Goal: Task Accomplishment & Management: Complete application form

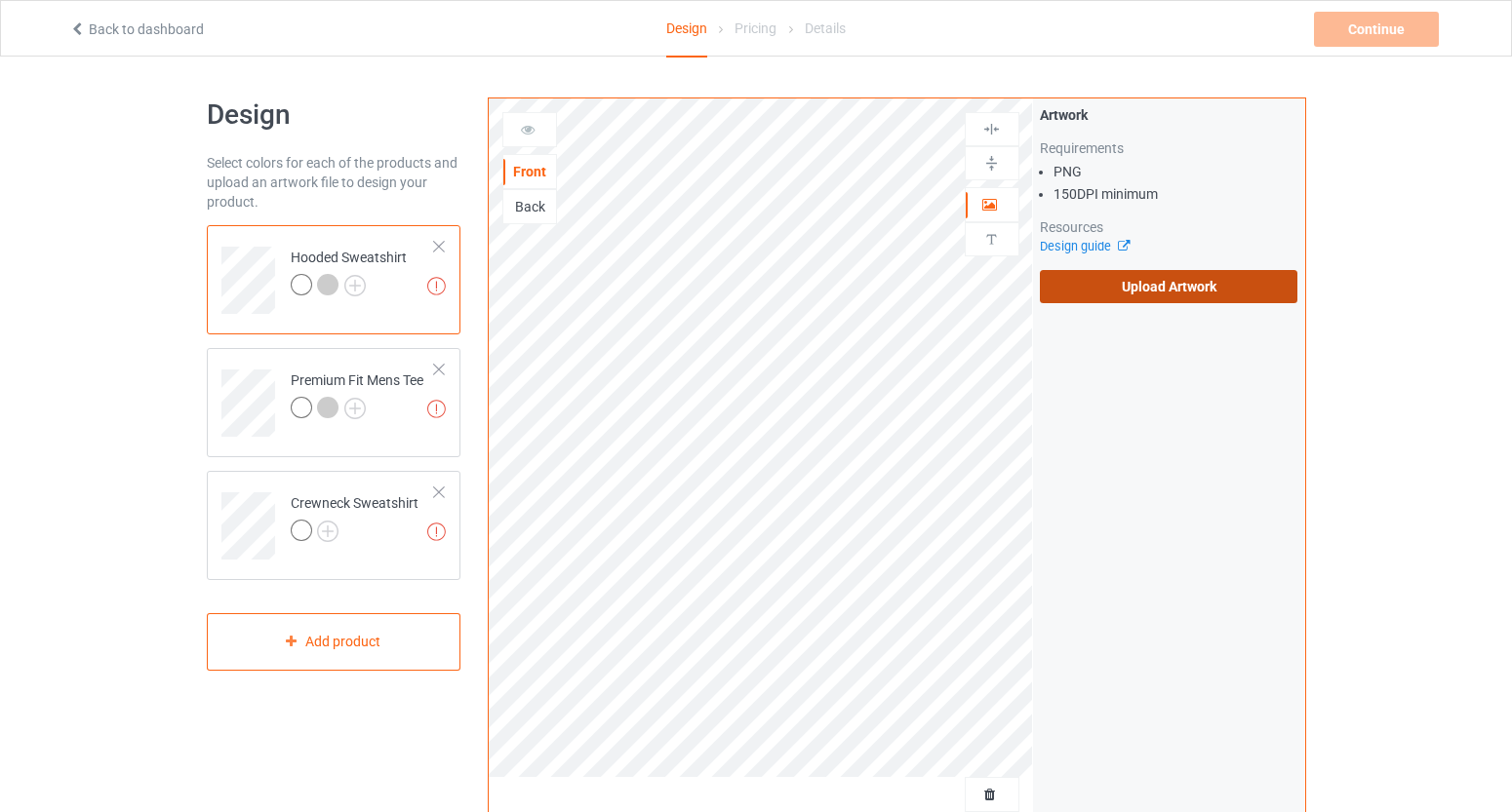
click at [1205, 299] on label "Upload Artwork" at bounding box center [1169, 287] width 258 height 33
click at [0, 0] on input "Upload Artwork" at bounding box center [0, 0] width 0 height 0
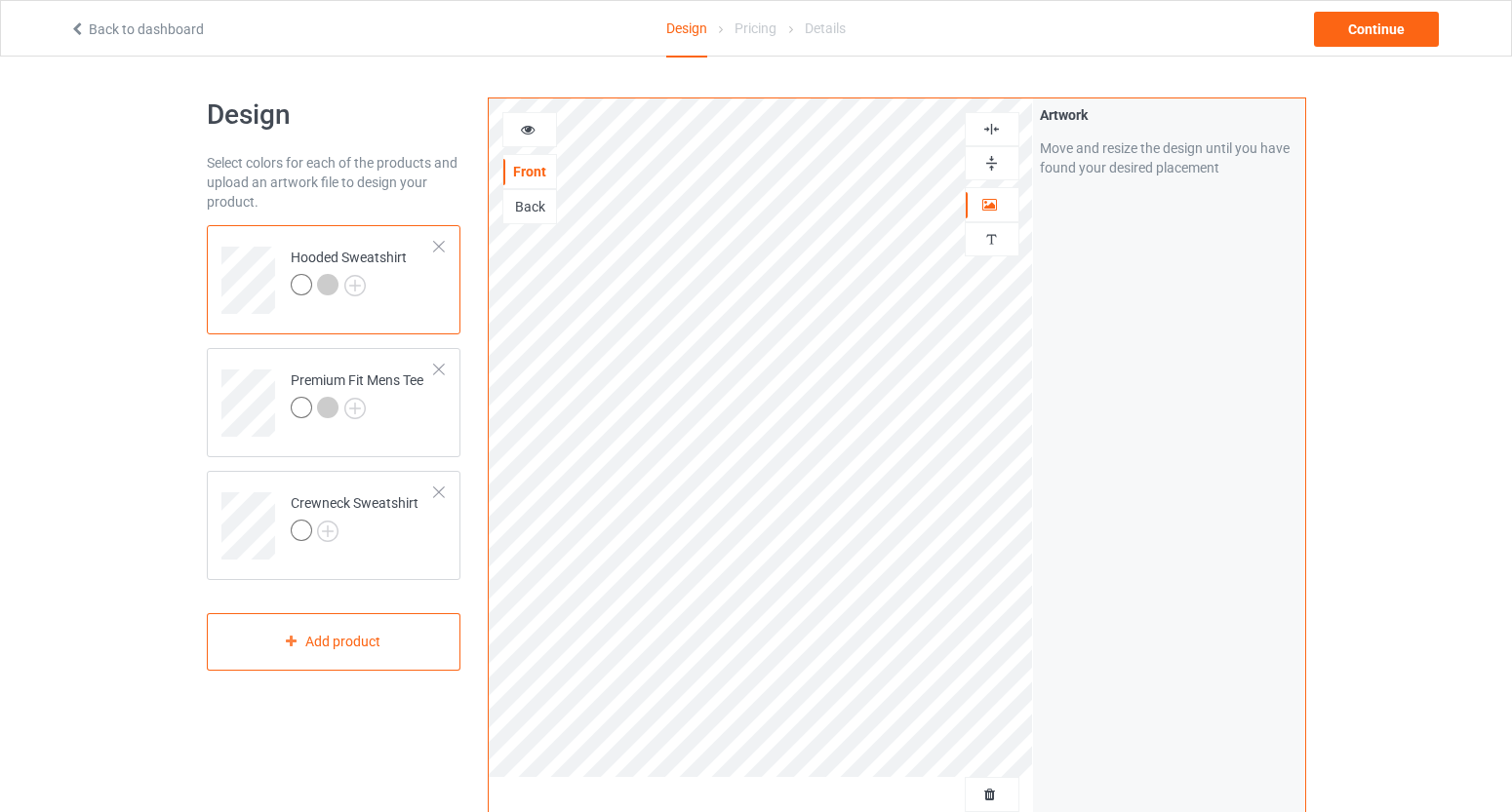
click at [532, 134] on icon at bounding box center [527, 127] width 17 height 14
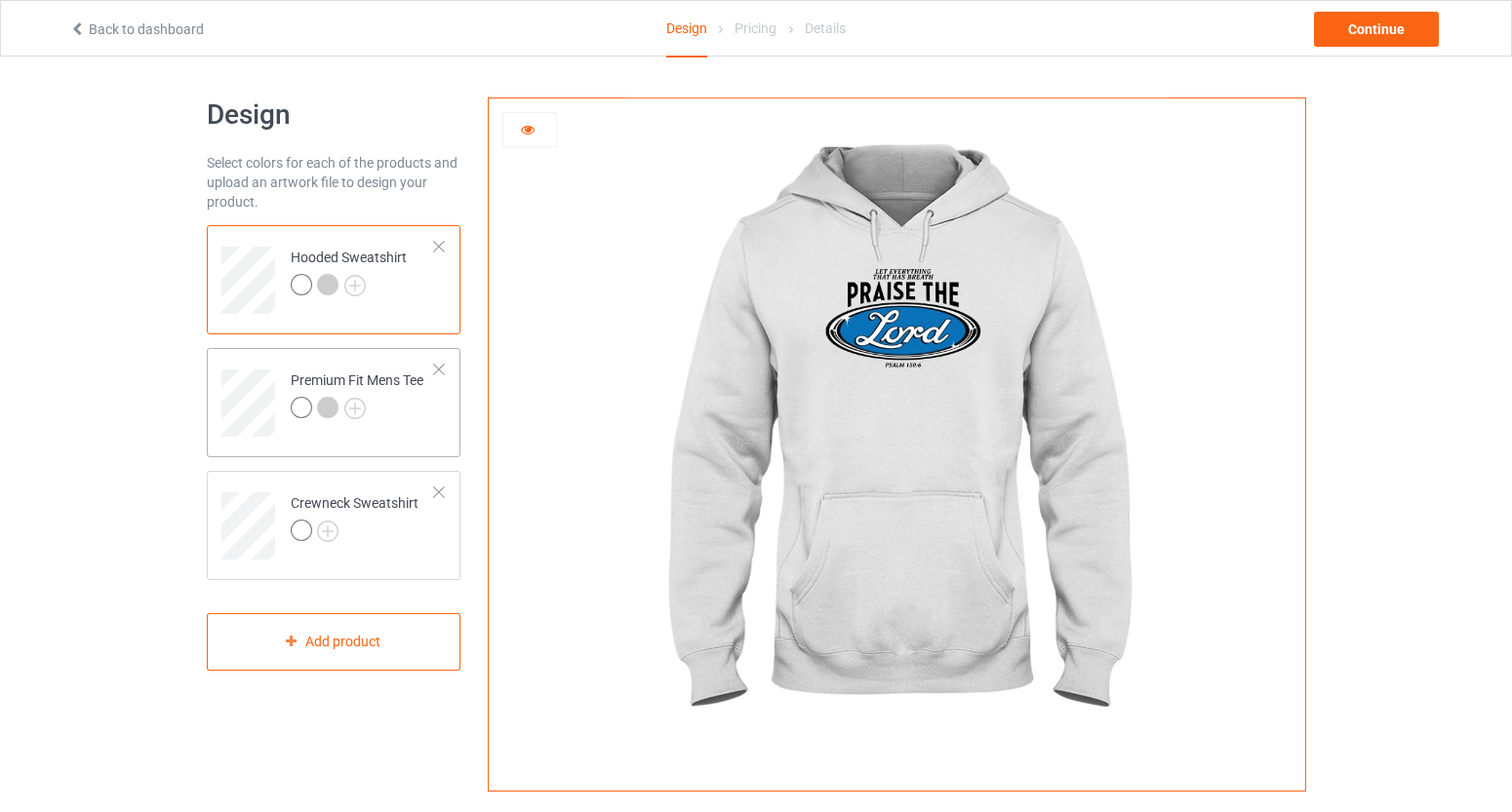
click at [303, 407] on div at bounding box center [301, 408] width 22 height 22
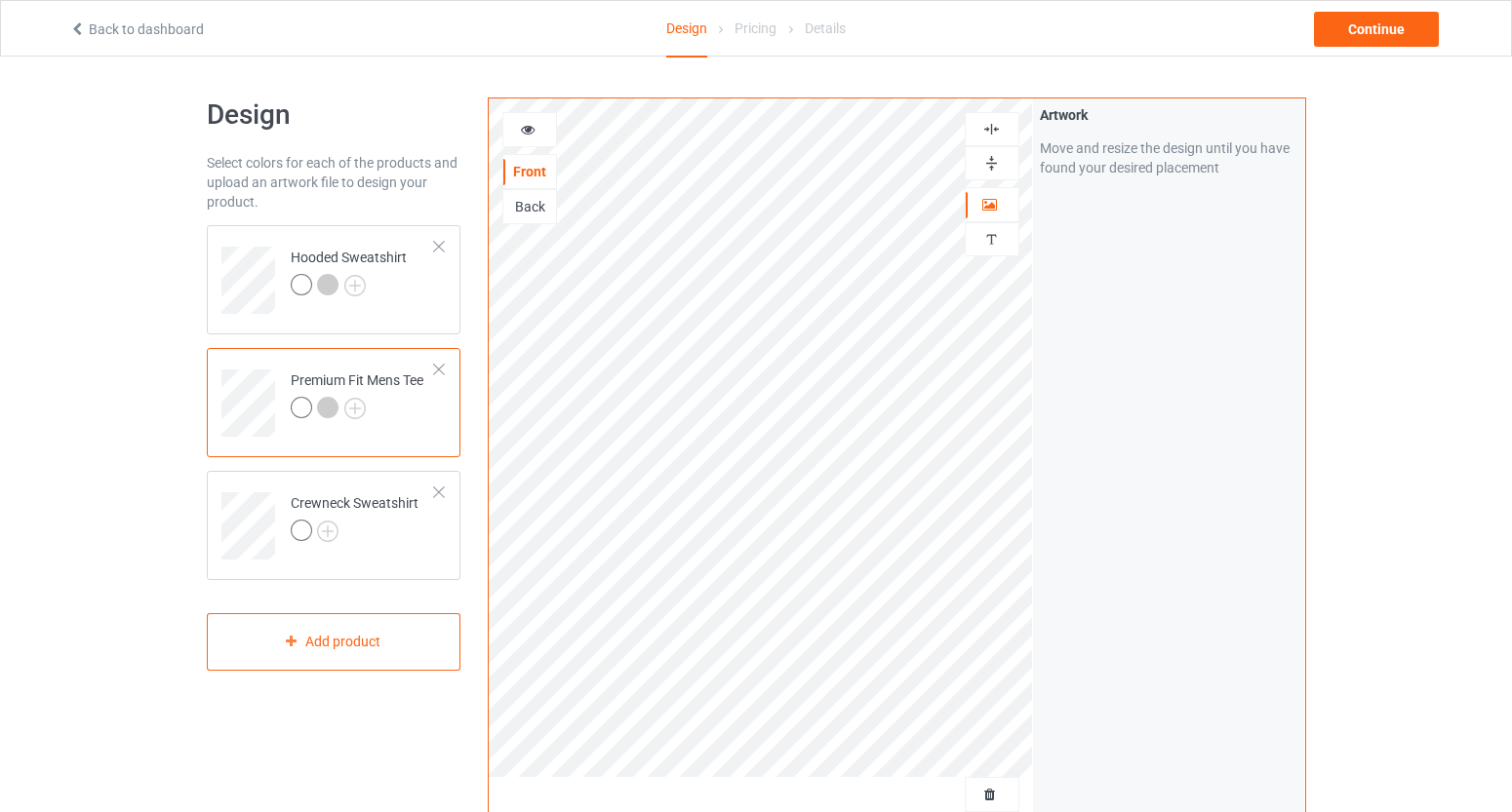
click at [548, 131] on div at bounding box center [529, 130] width 53 height 20
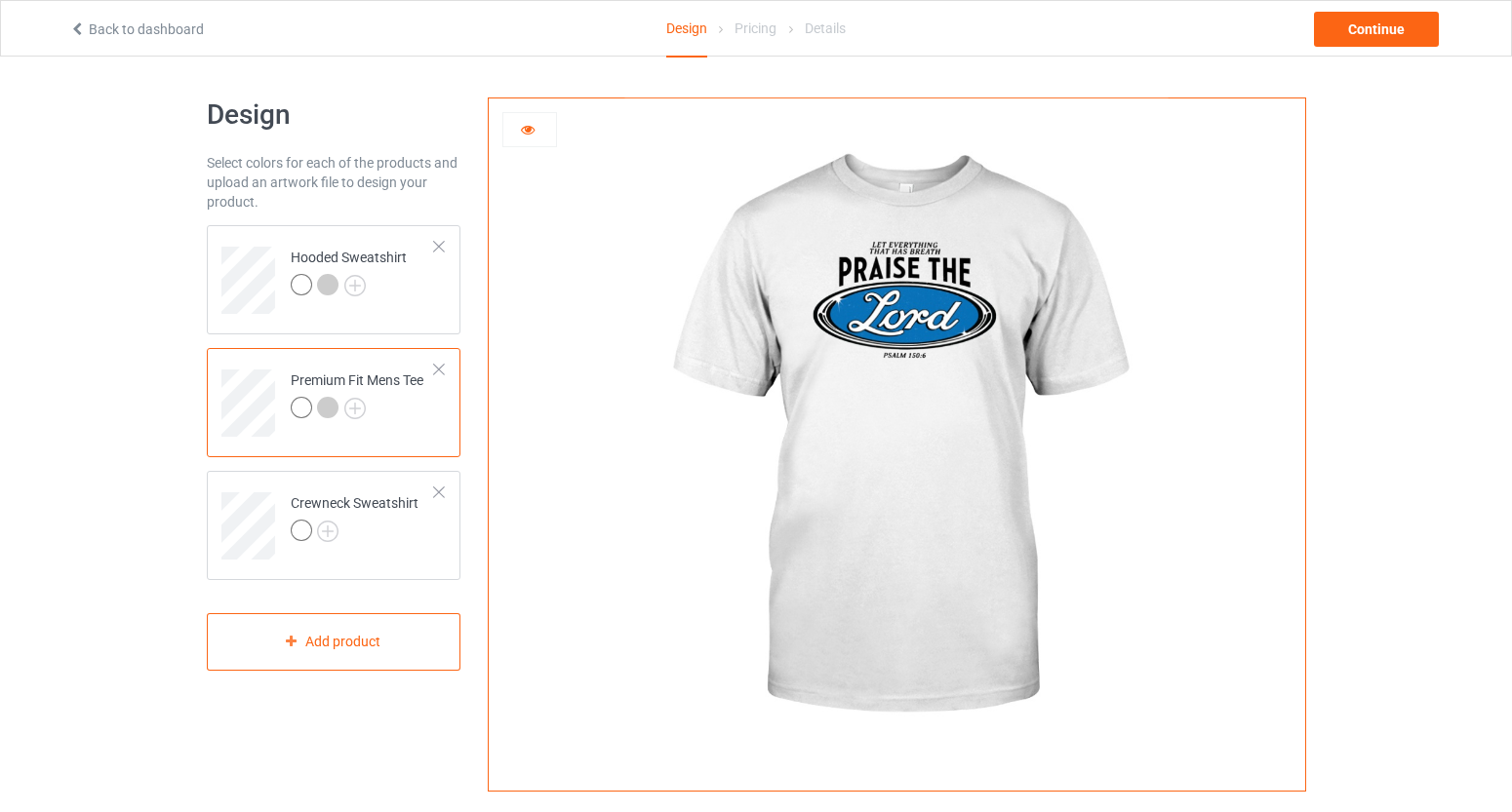
click at [548, 131] on div at bounding box center [529, 130] width 53 height 20
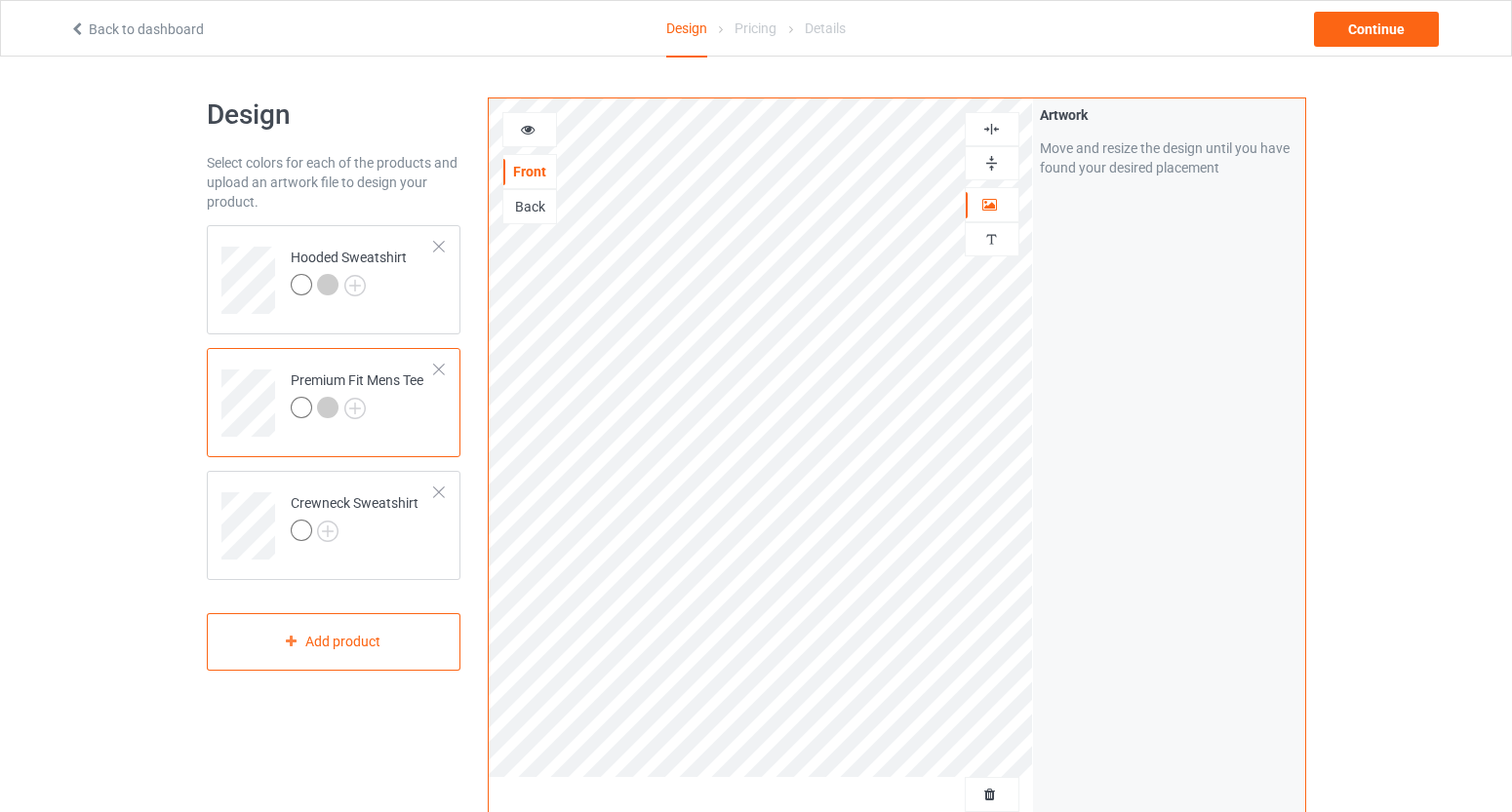
click at [539, 132] on div at bounding box center [529, 130] width 53 height 20
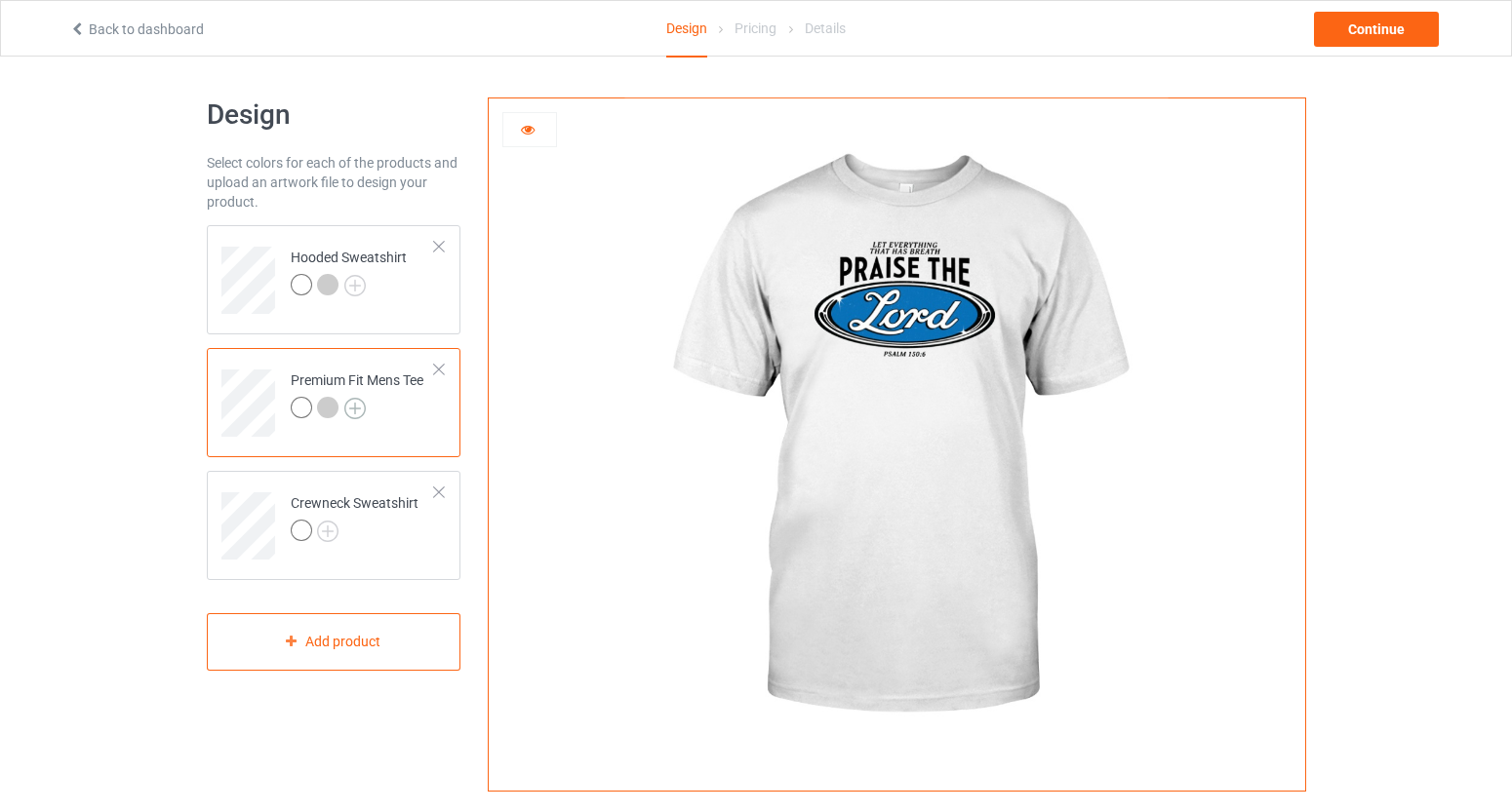
click at [352, 407] on img at bounding box center [355, 409] width 22 height 22
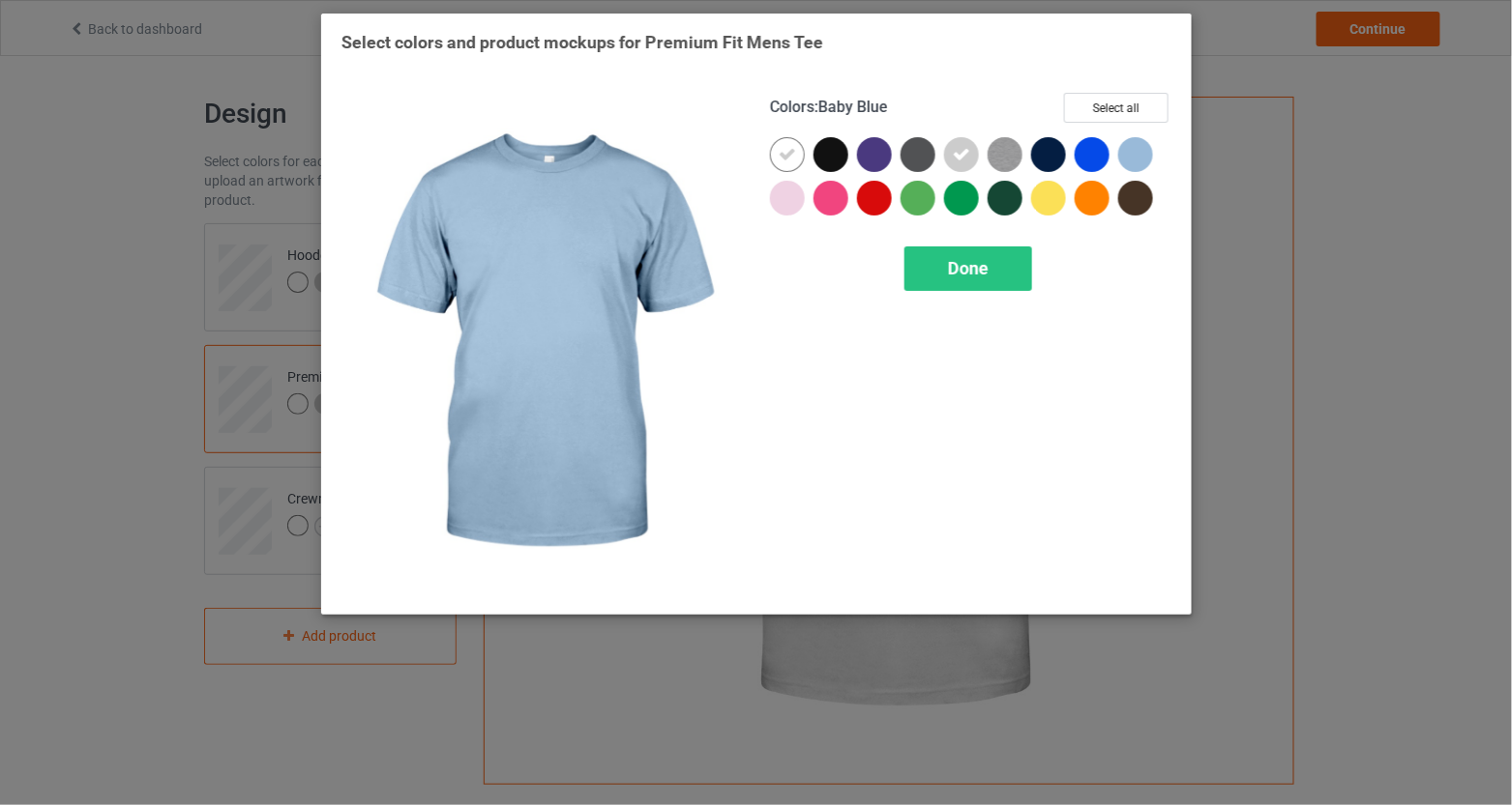
click at [1141, 157] on div at bounding box center [1135, 155] width 35 height 35
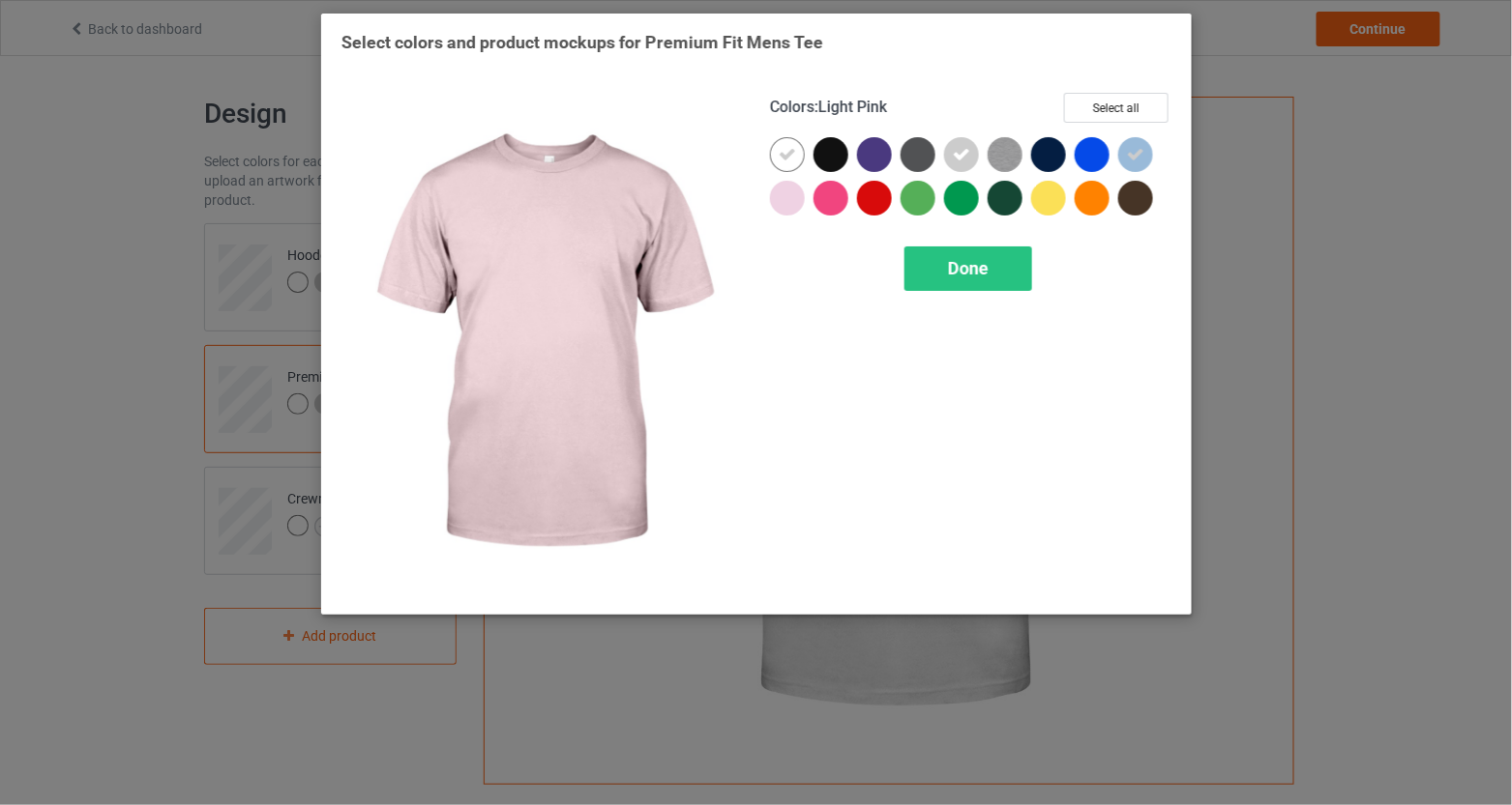
click at [795, 202] on div at bounding box center [788, 198] width 35 height 35
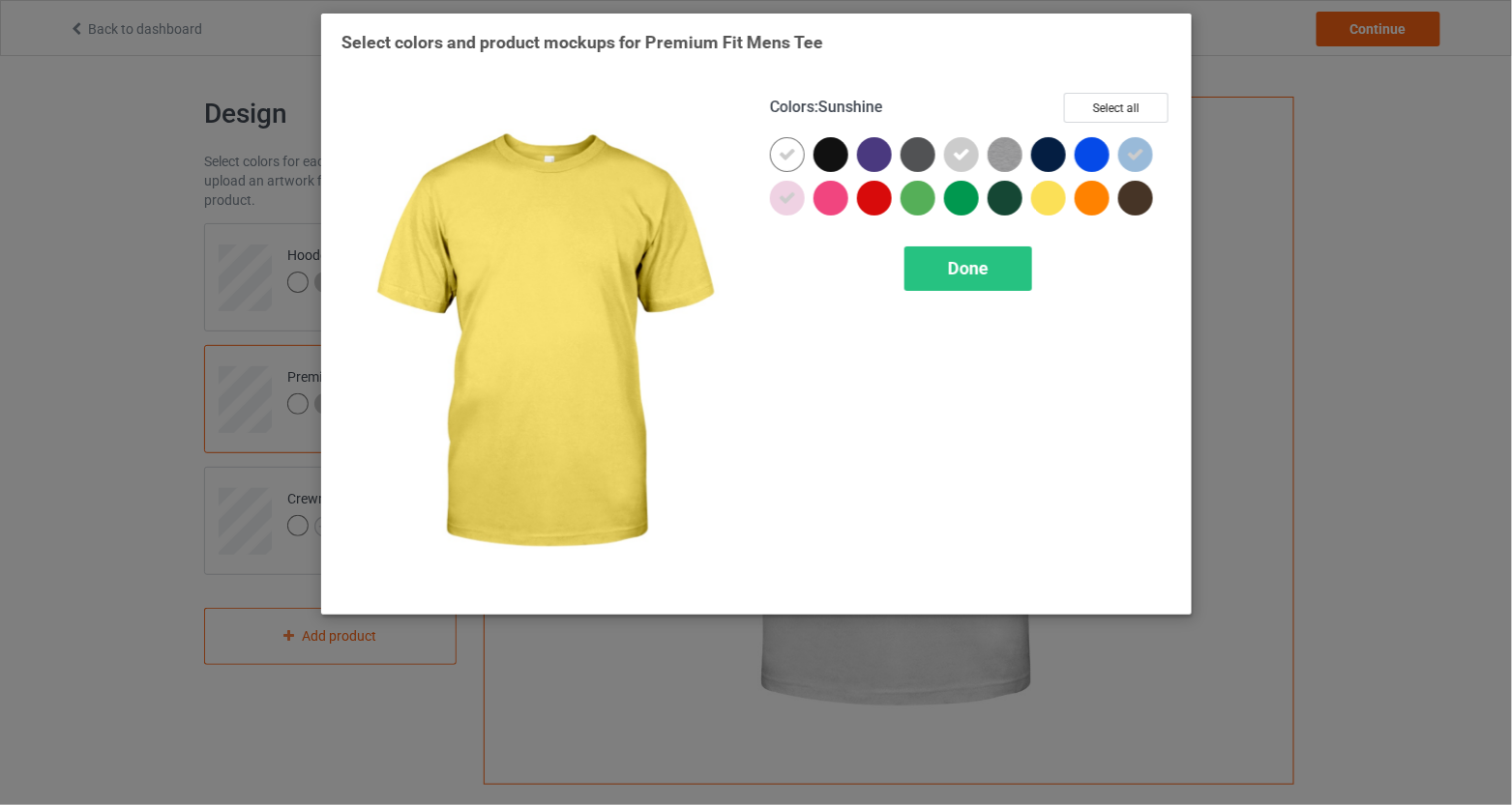
click at [1056, 208] on div at bounding box center [1049, 198] width 35 height 35
click at [991, 266] on div "Done" at bounding box center [969, 269] width 128 height 45
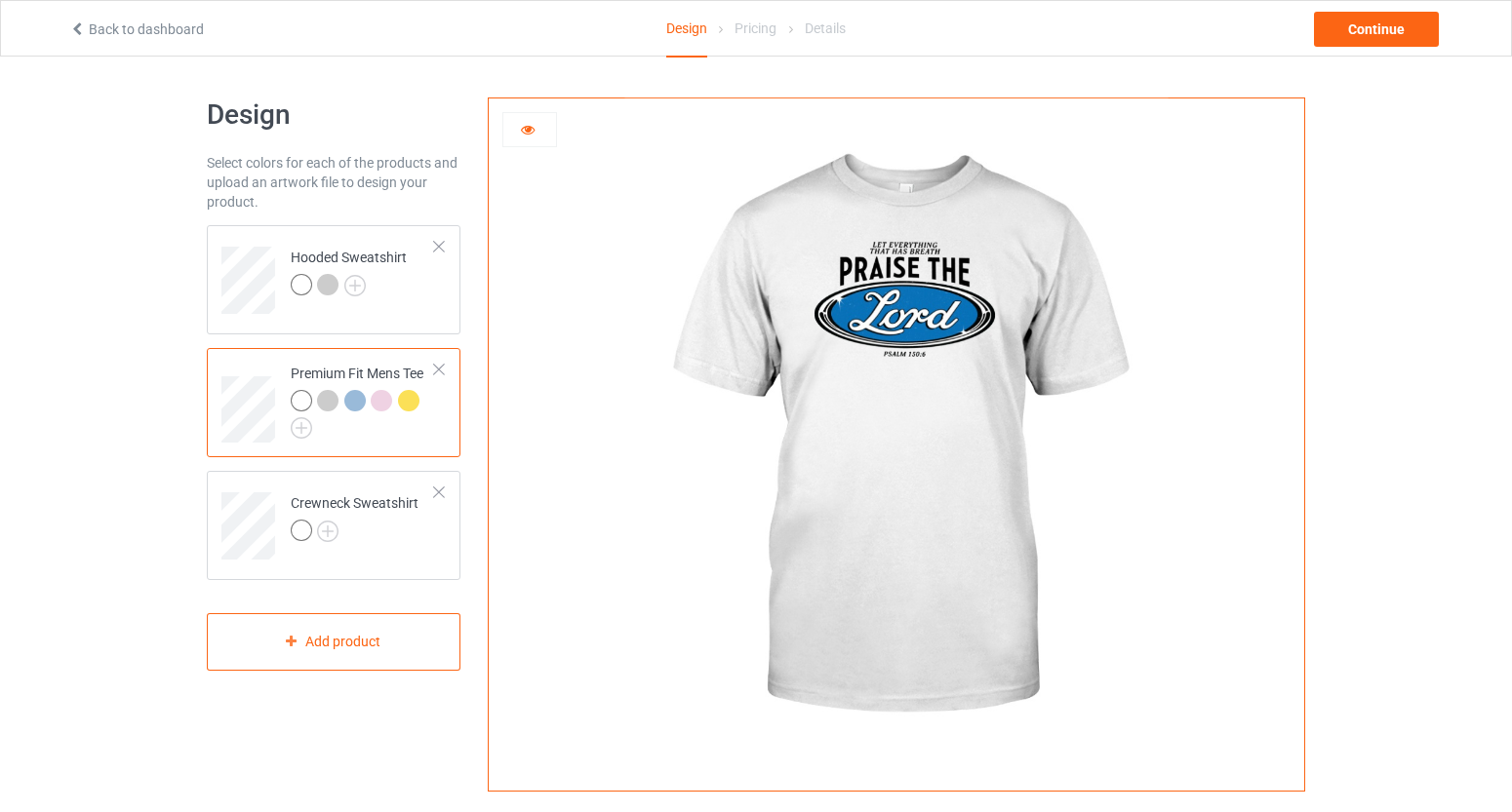
click at [352, 398] on div at bounding box center [355, 401] width 22 height 22
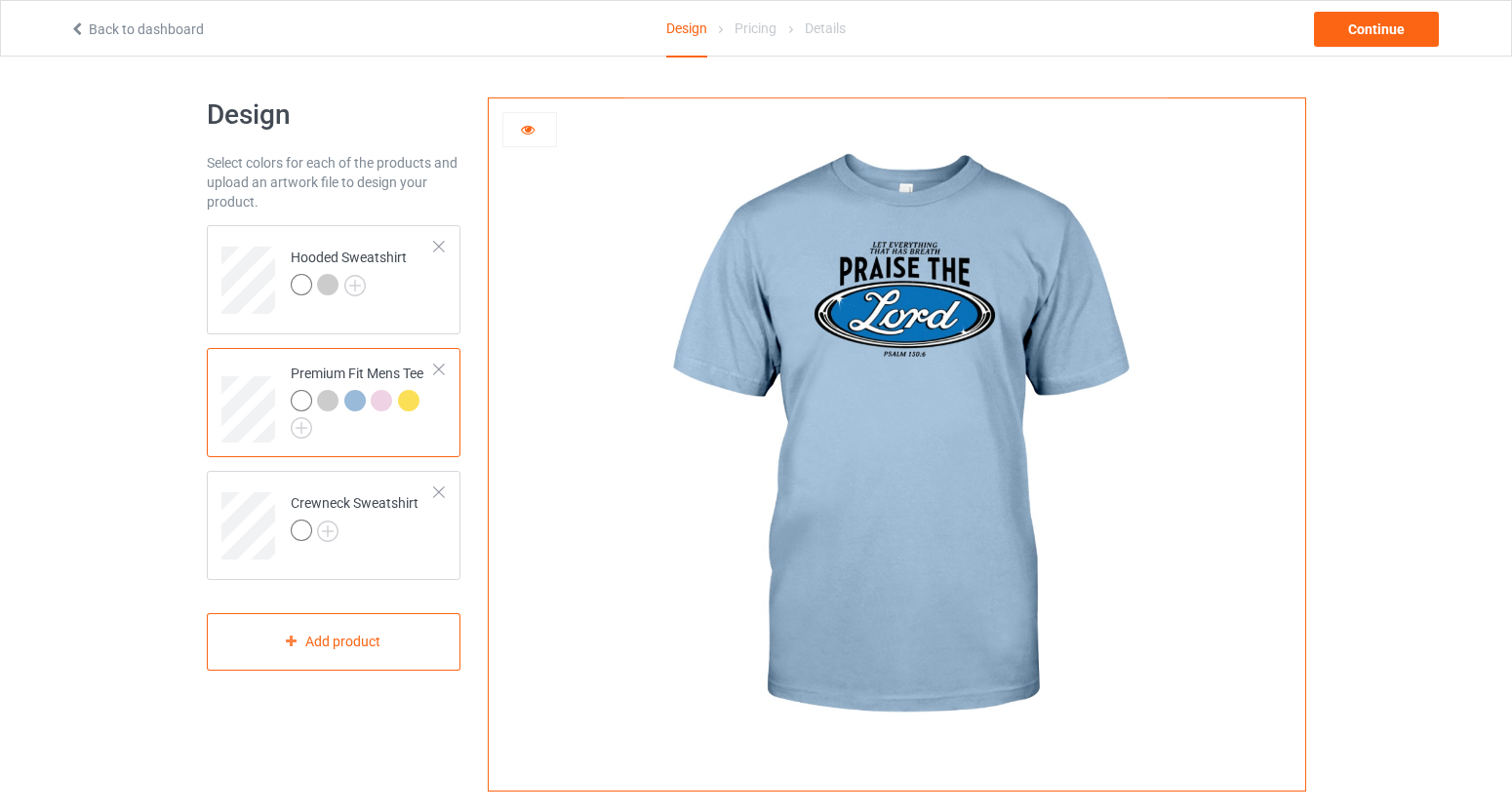
click at [379, 400] on div at bounding box center [382, 401] width 22 height 22
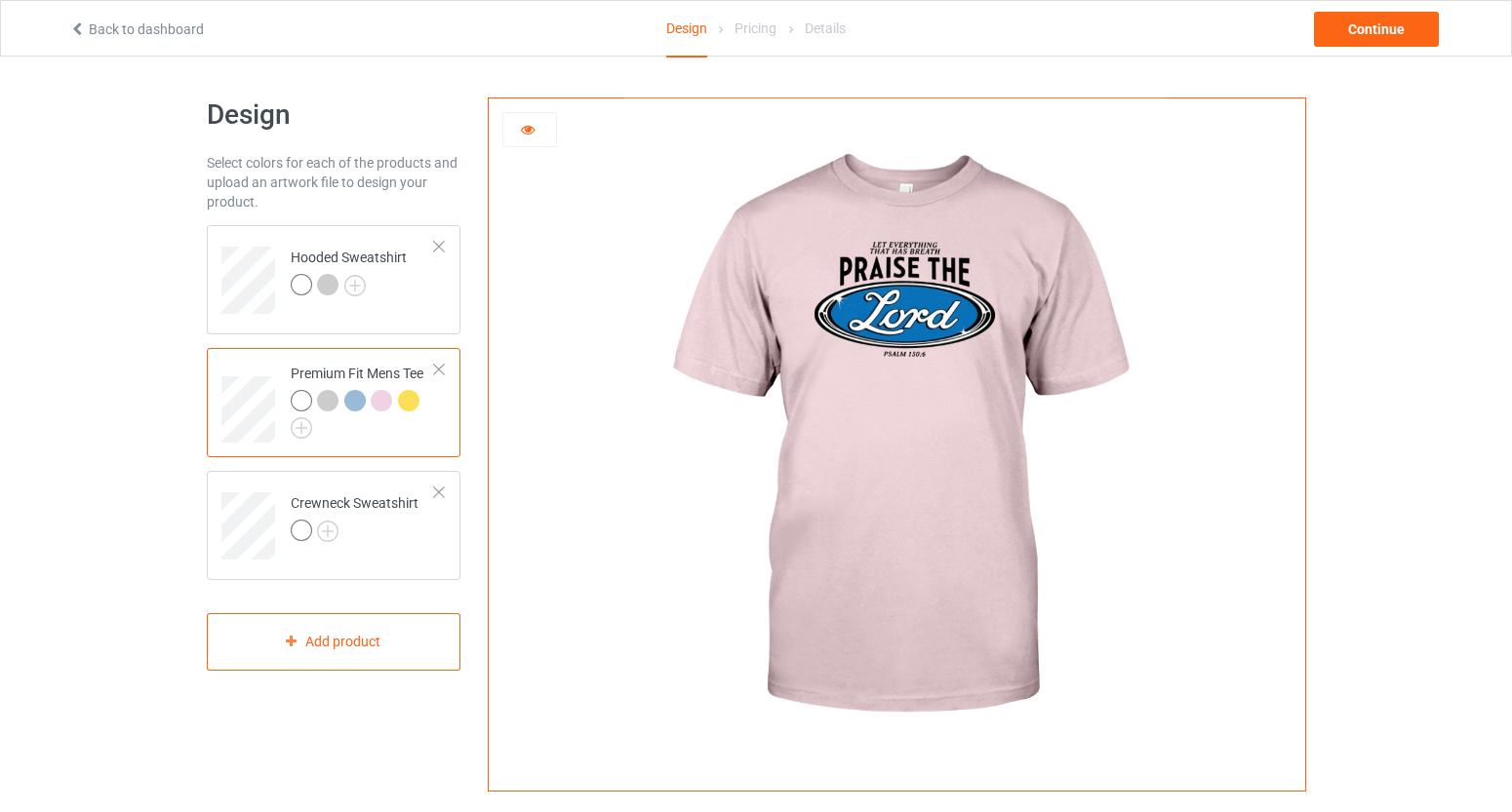
click at [414, 400] on div at bounding box center [409, 401] width 22 height 22
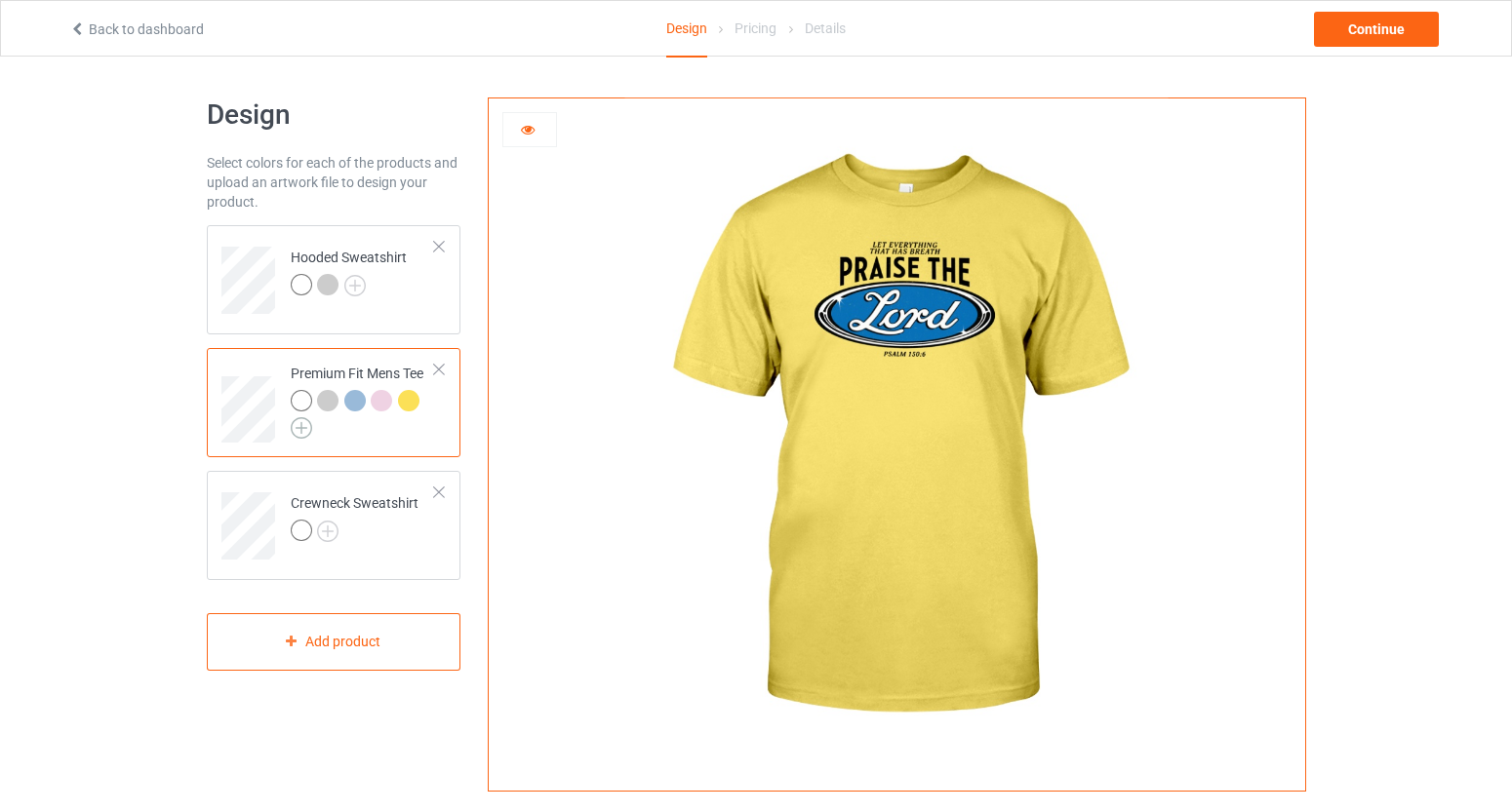
click at [304, 432] on img at bounding box center [301, 429] width 22 height 22
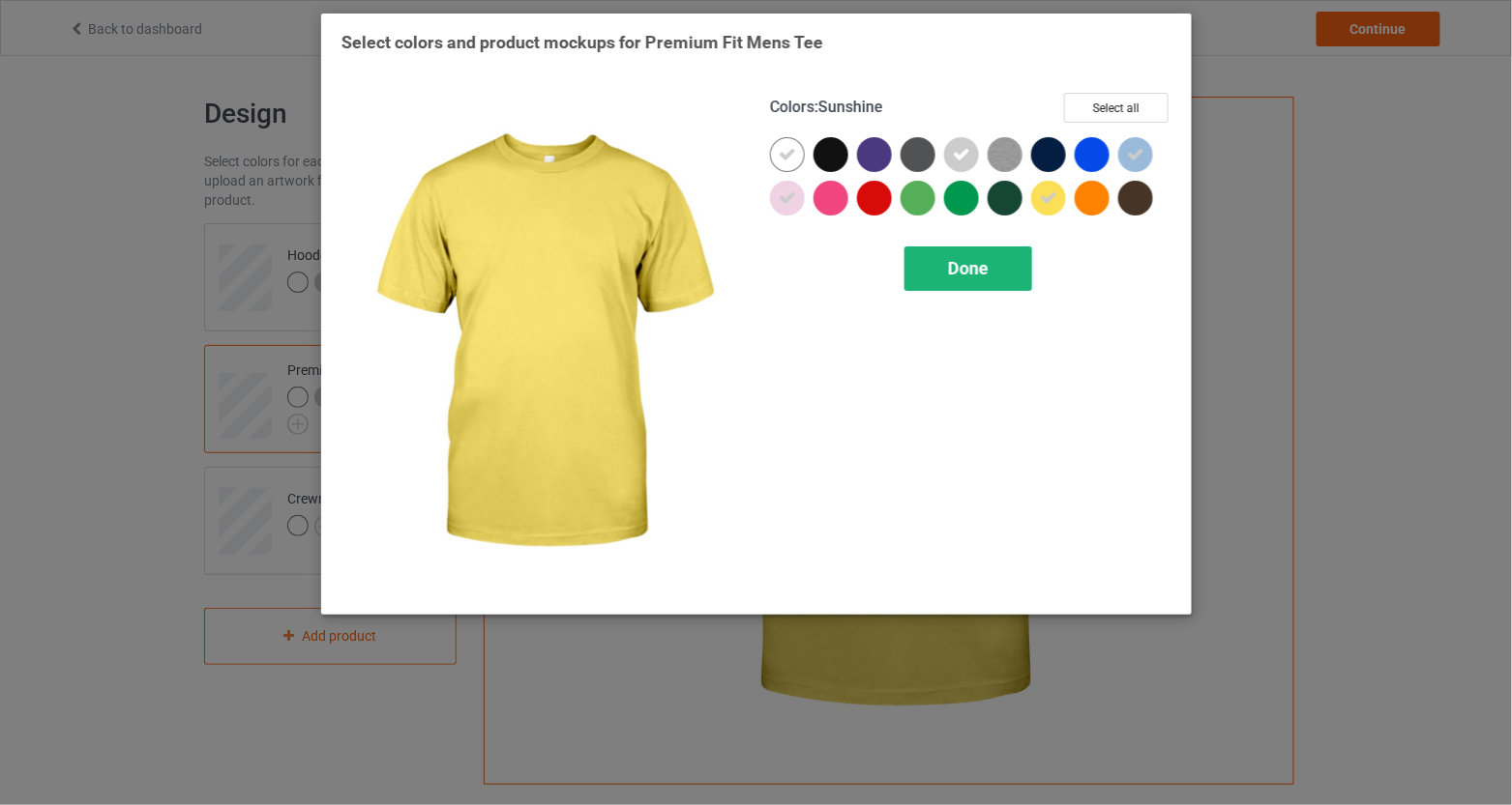
click at [943, 272] on div "Done" at bounding box center [969, 269] width 128 height 45
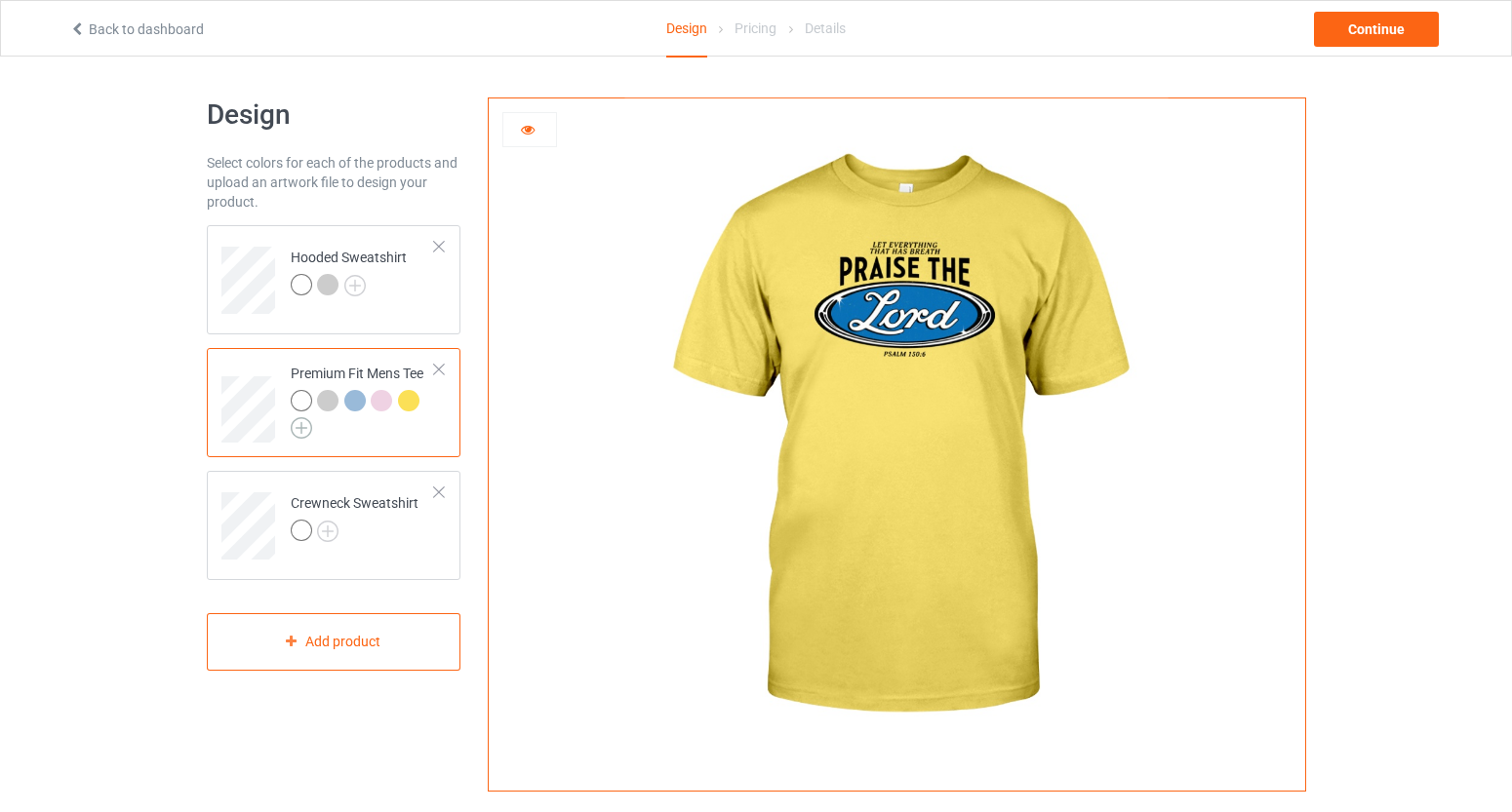
click at [295, 428] on img at bounding box center [301, 429] width 22 height 22
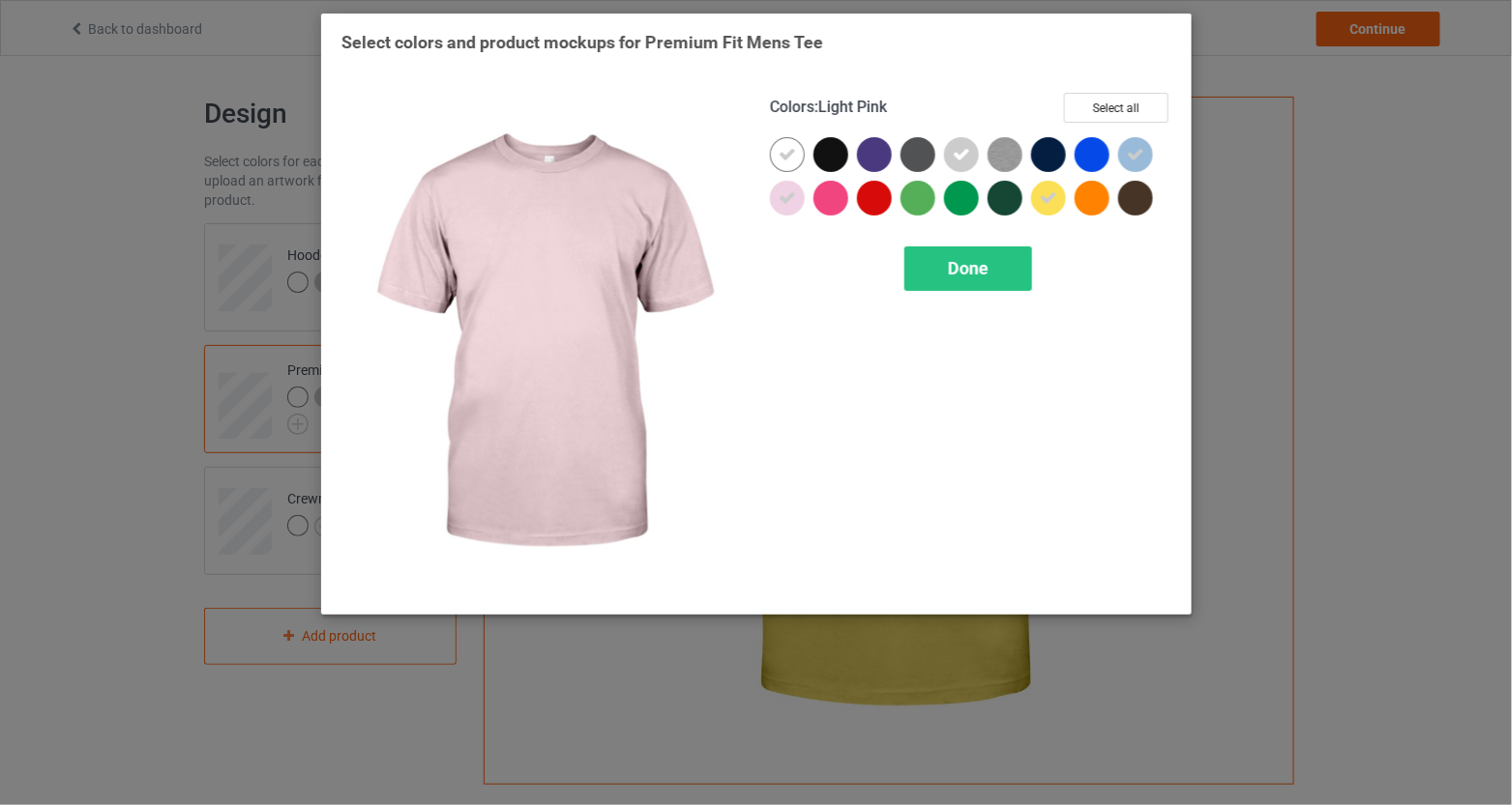
click at [777, 202] on div at bounding box center [788, 198] width 35 height 35
click at [937, 273] on div "Done" at bounding box center [969, 269] width 128 height 45
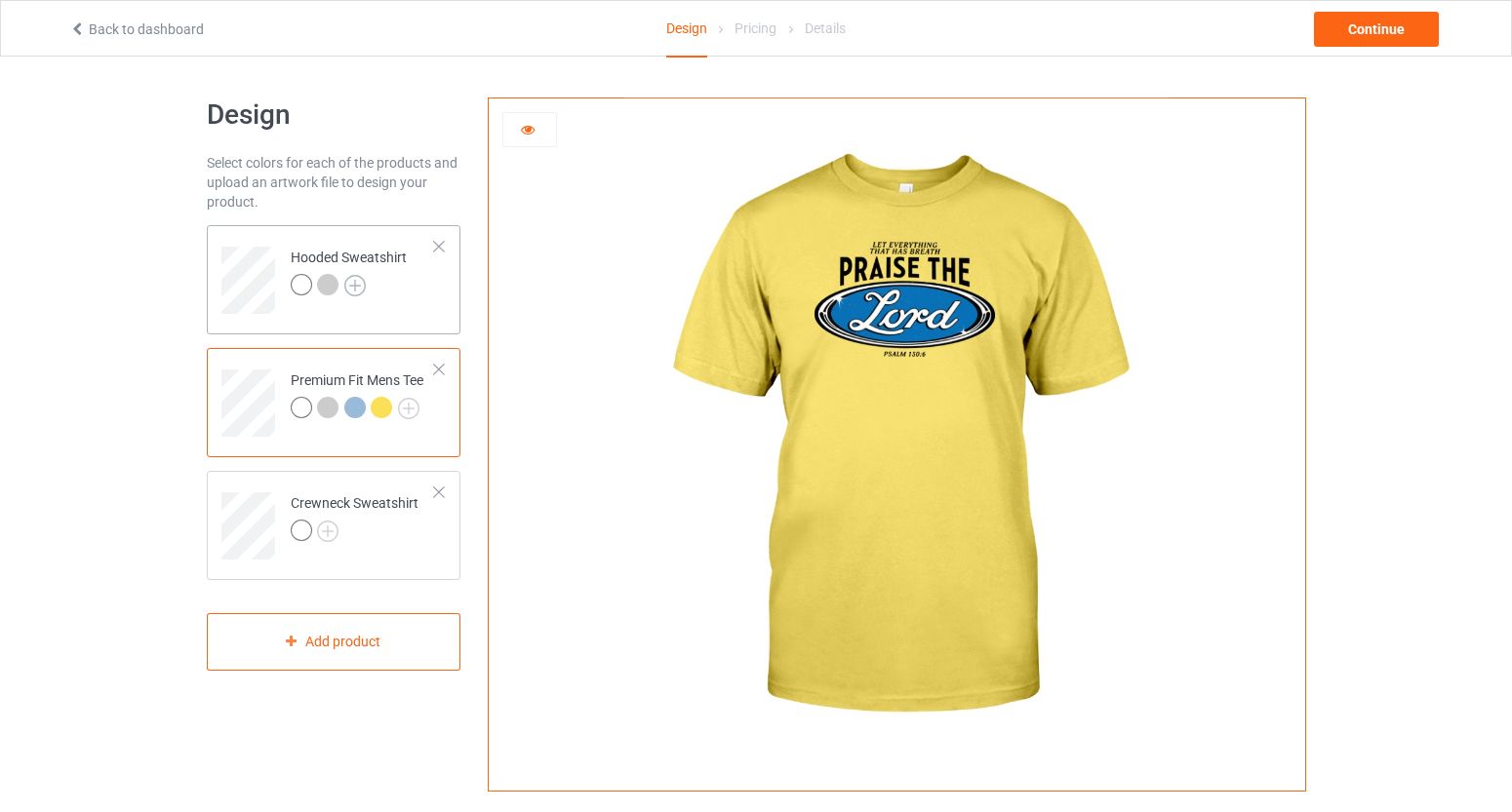
click at [356, 282] on img at bounding box center [355, 286] width 22 height 22
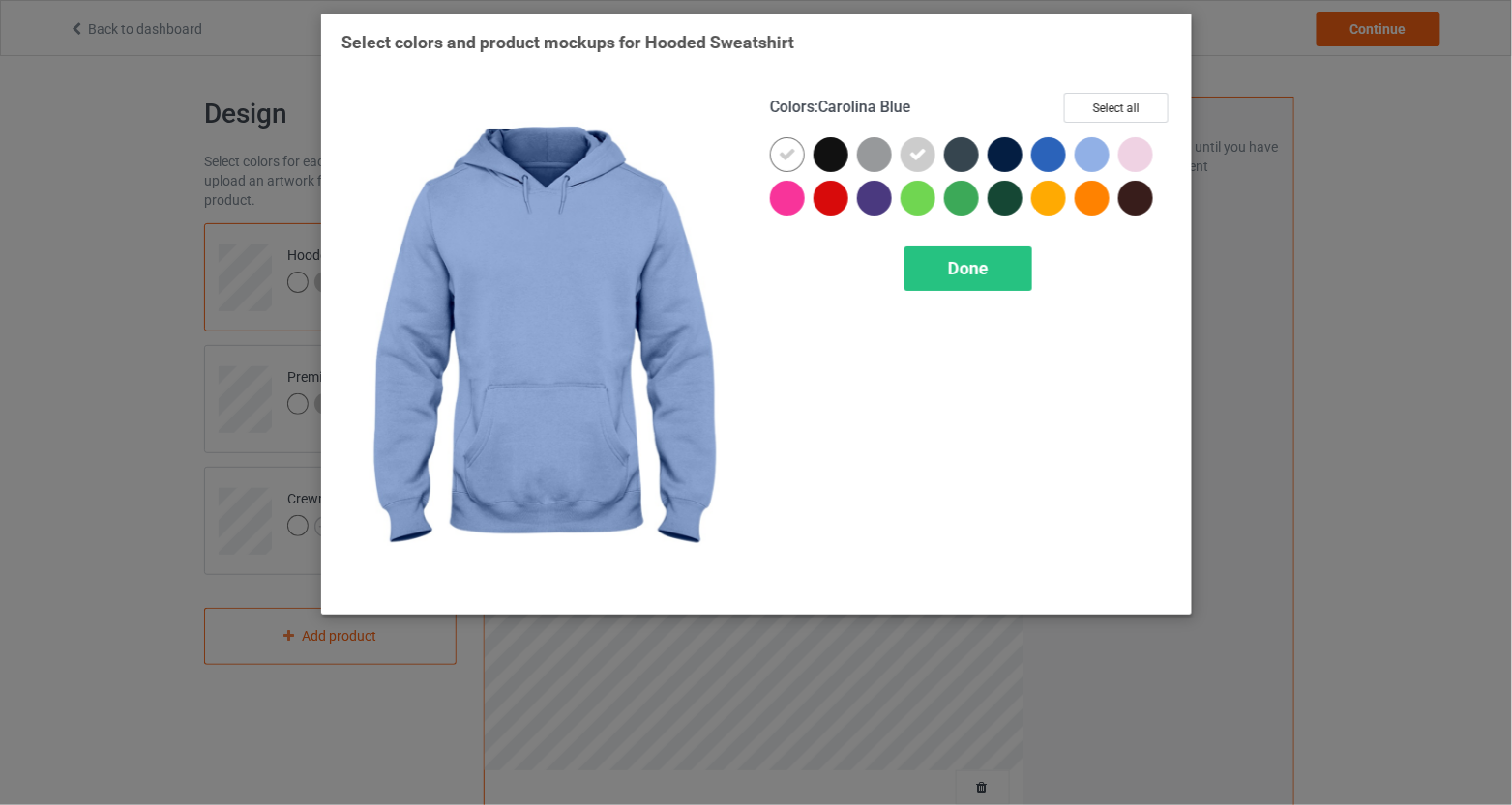
click at [1085, 164] on div at bounding box center [1093, 155] width 35 height 35
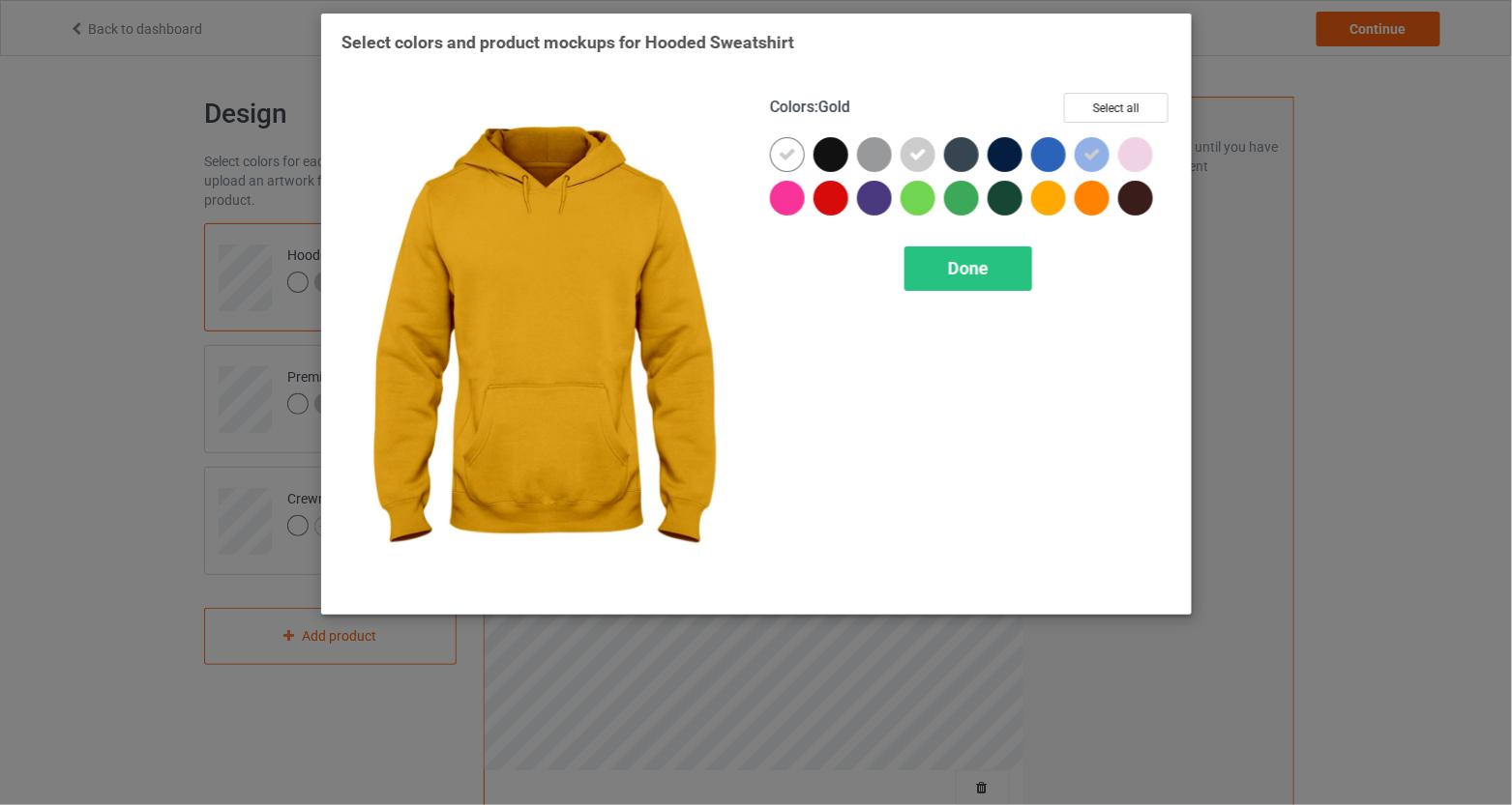
click at [1062, 192] on div at bounding box center [1049, 198] width 35 height 35
click at [1035, 249] on div "Done" at bounding box center [971, 269] width 402 height 45
click at [1005, 268] on div "Done" at bounding box center [969, 269] width 128 height 45
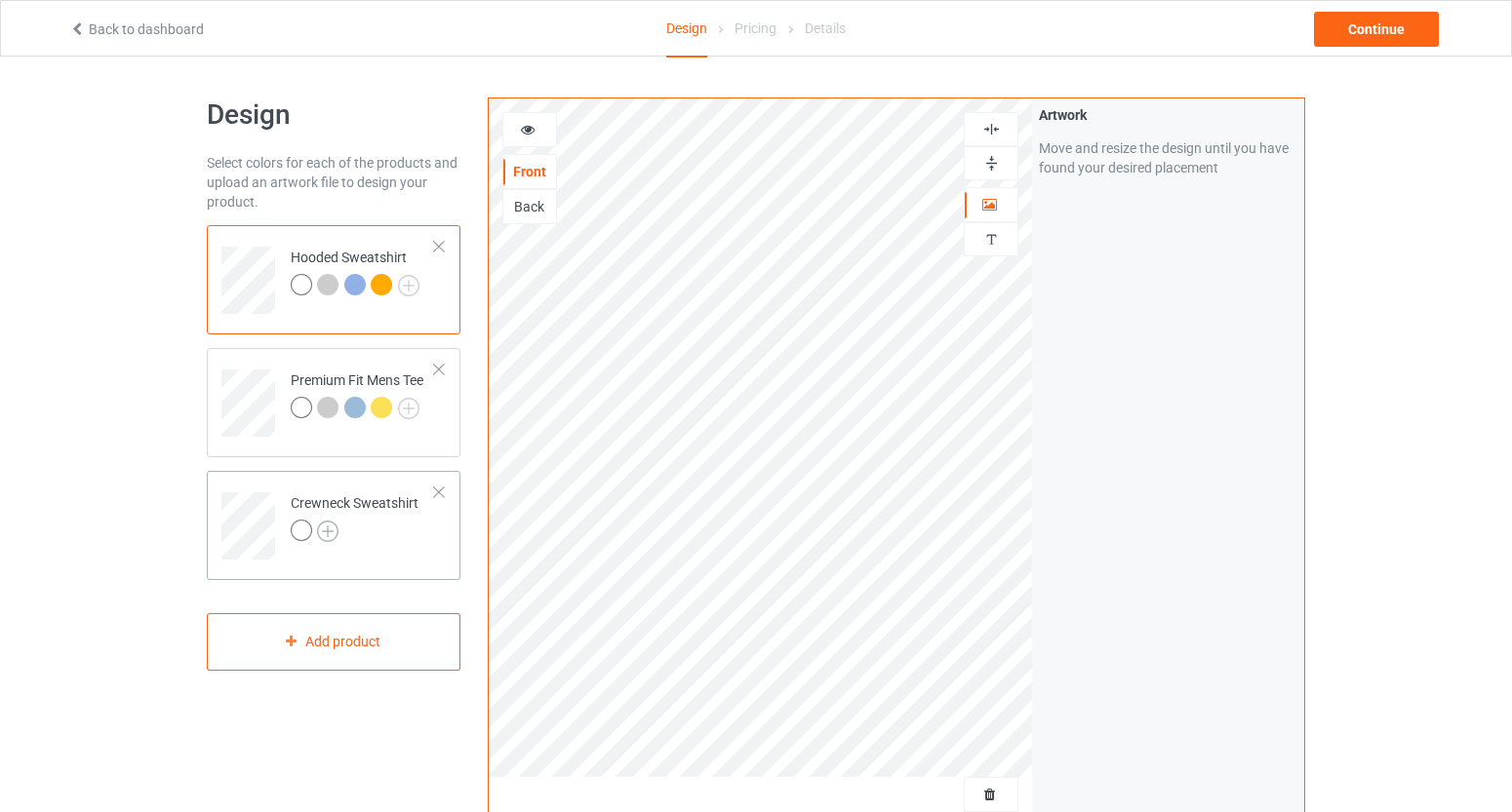
click at [327, 540] on img at bounding box center [328, 531] width 22 height 22
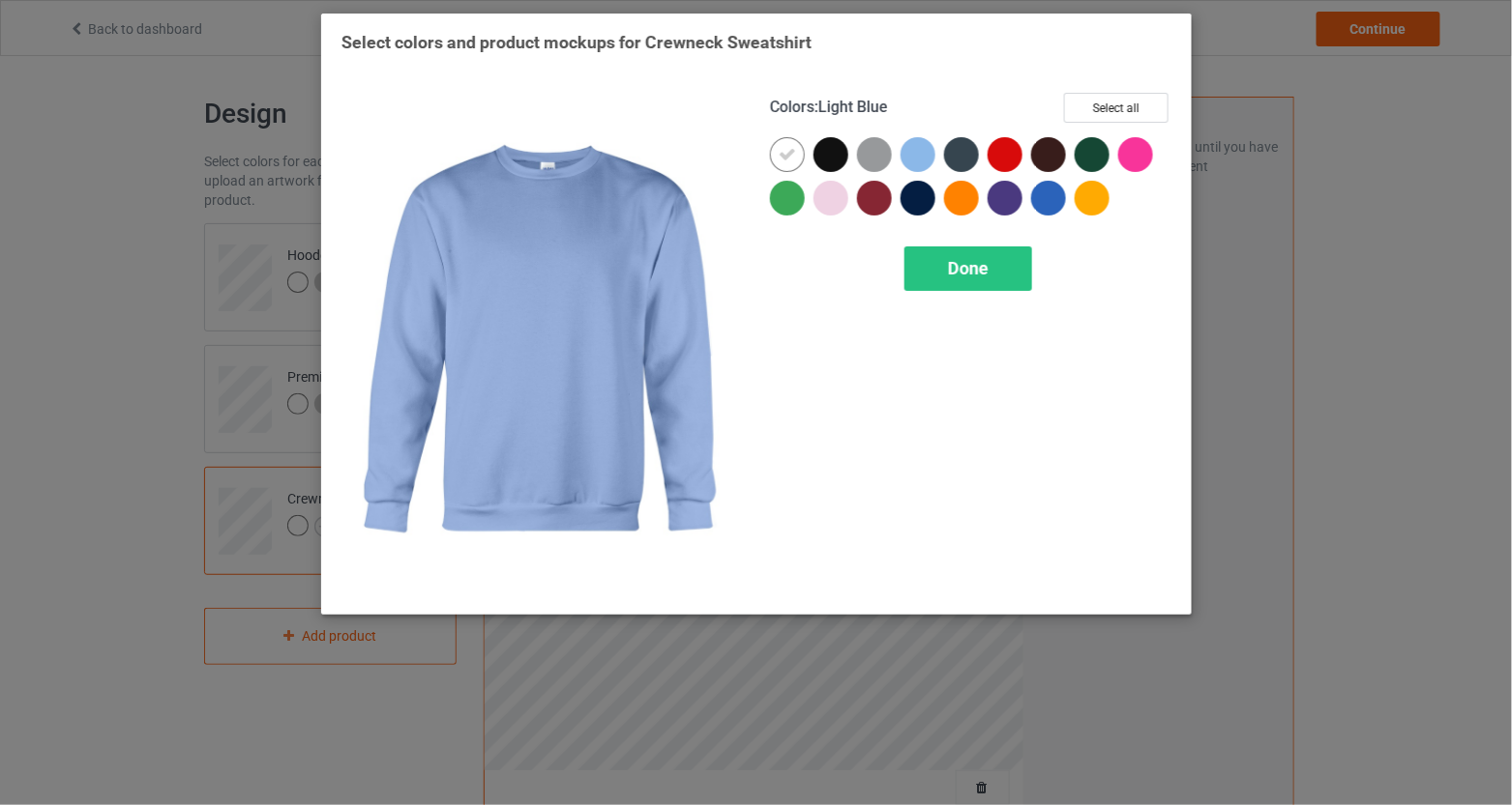
click at [930, 159] on div at bounding box center [918, 155] width 35 height 35
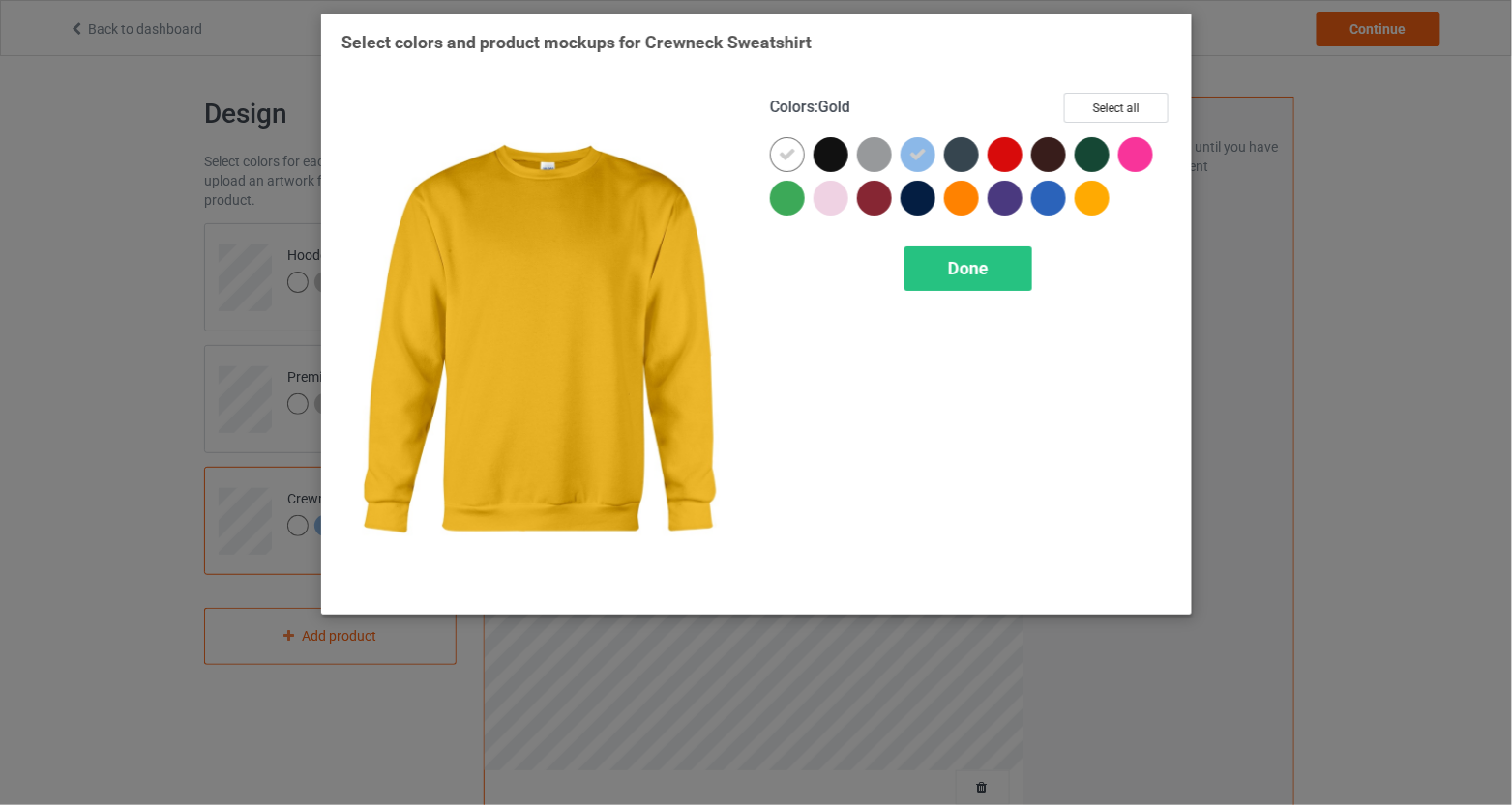
click at [1108, 194] on div at bounding box center [1093, 198] width 35 height 35
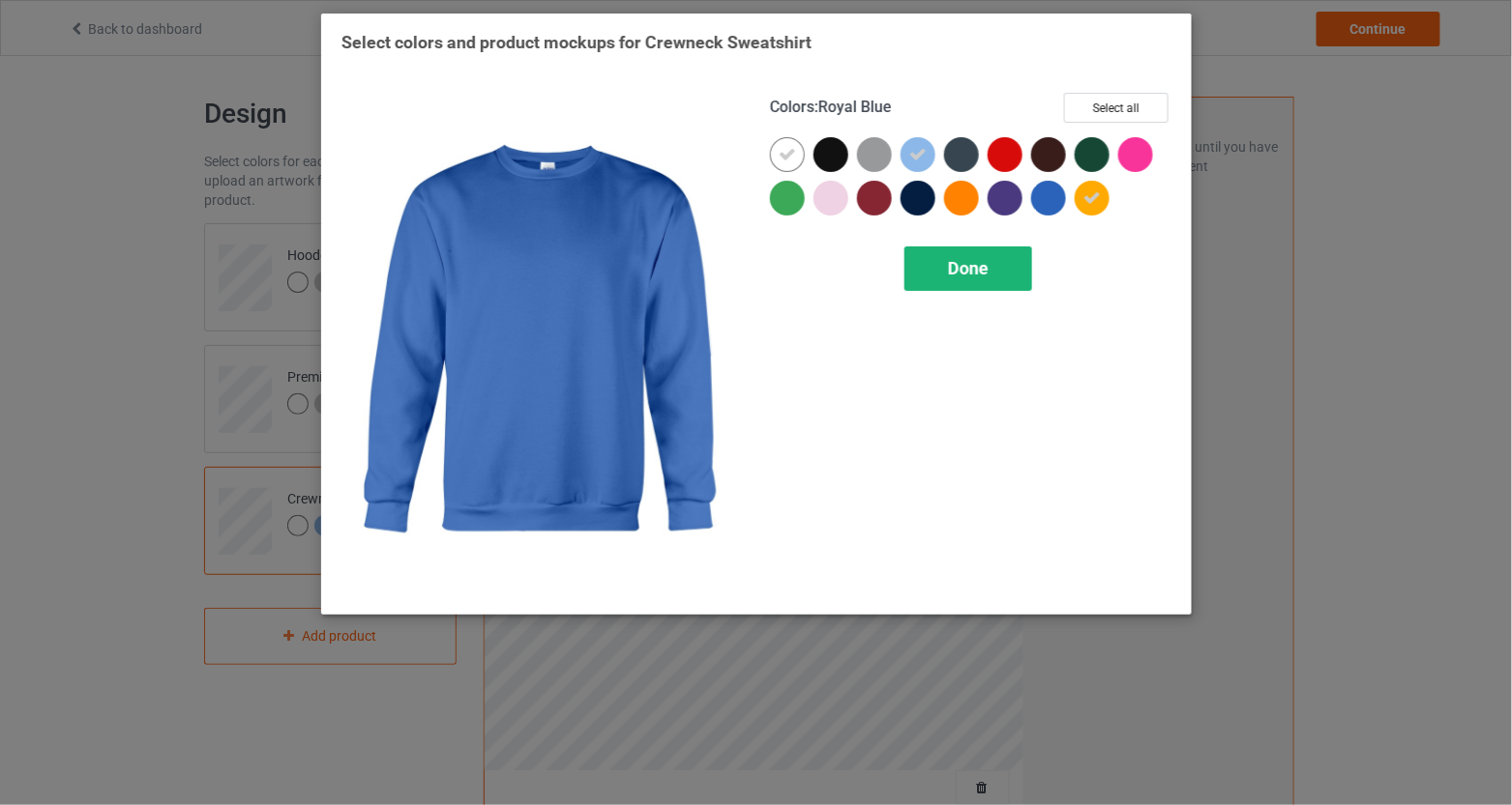
click at [958, 266] on span "Done" at bounding box center [969, 268] width 41 height 20
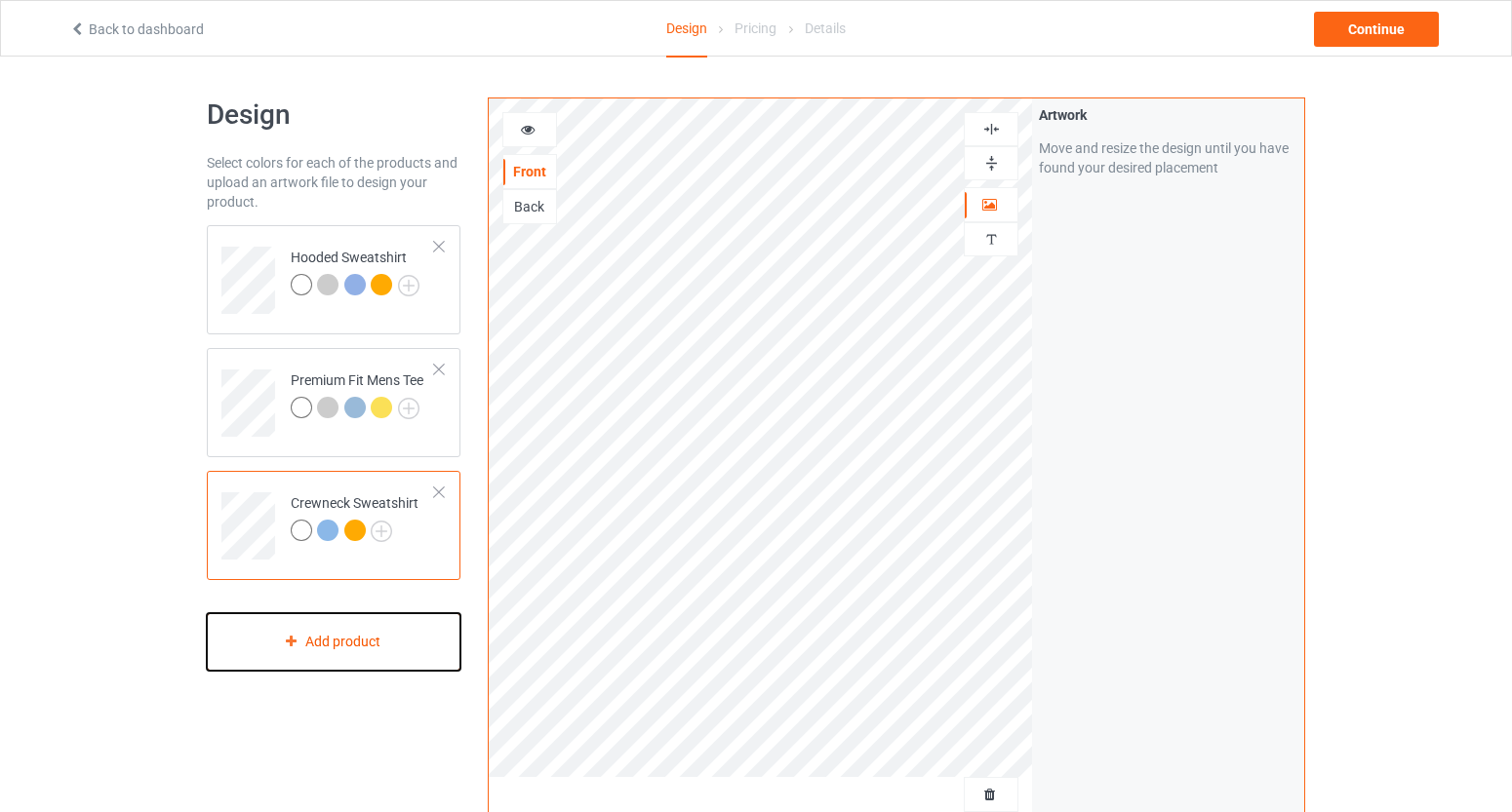
click at [344, 633] on div "Add product" at bounding box center [334, 642] width 254 height 58
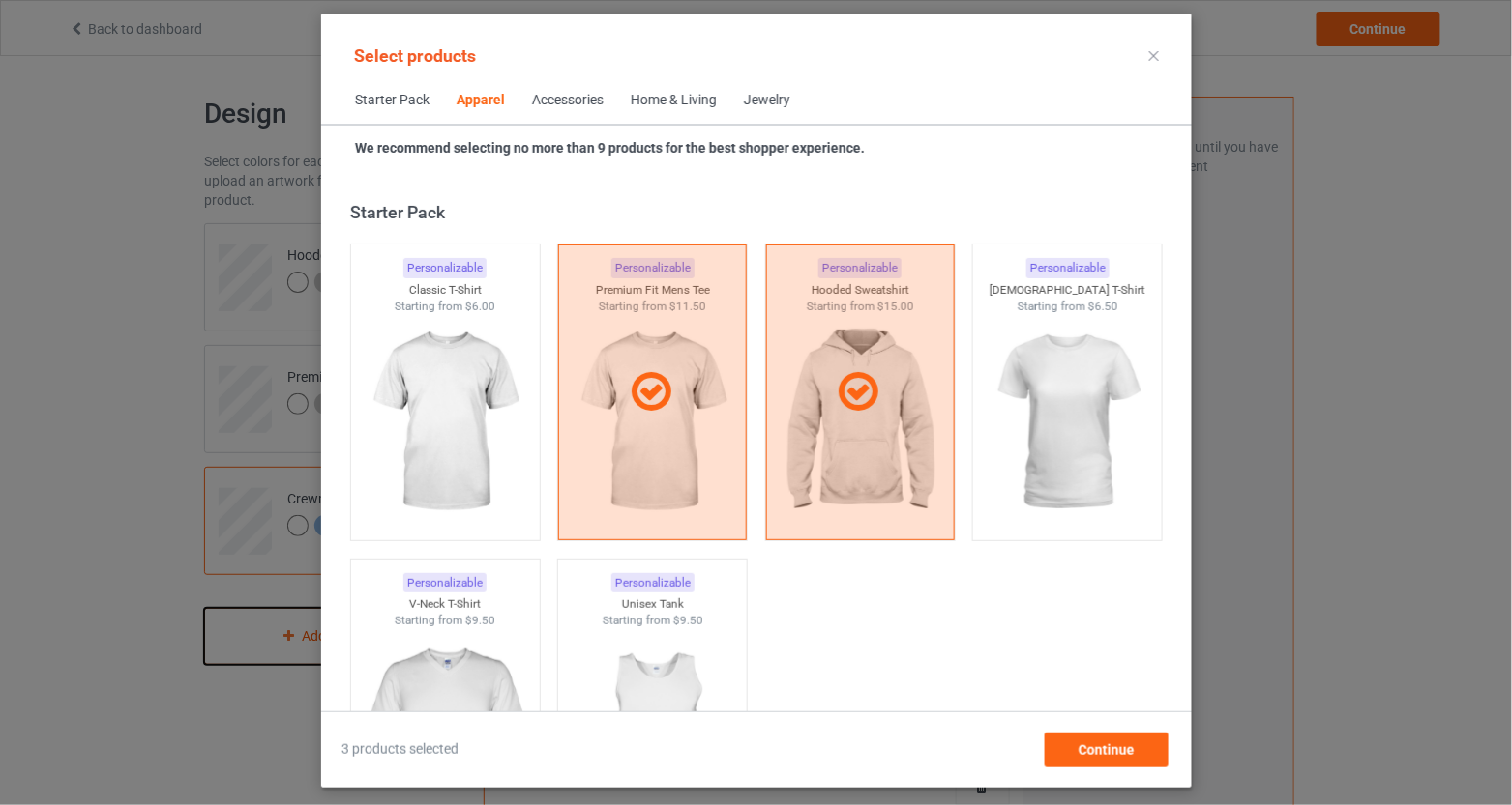
scroll to position [721, 0]
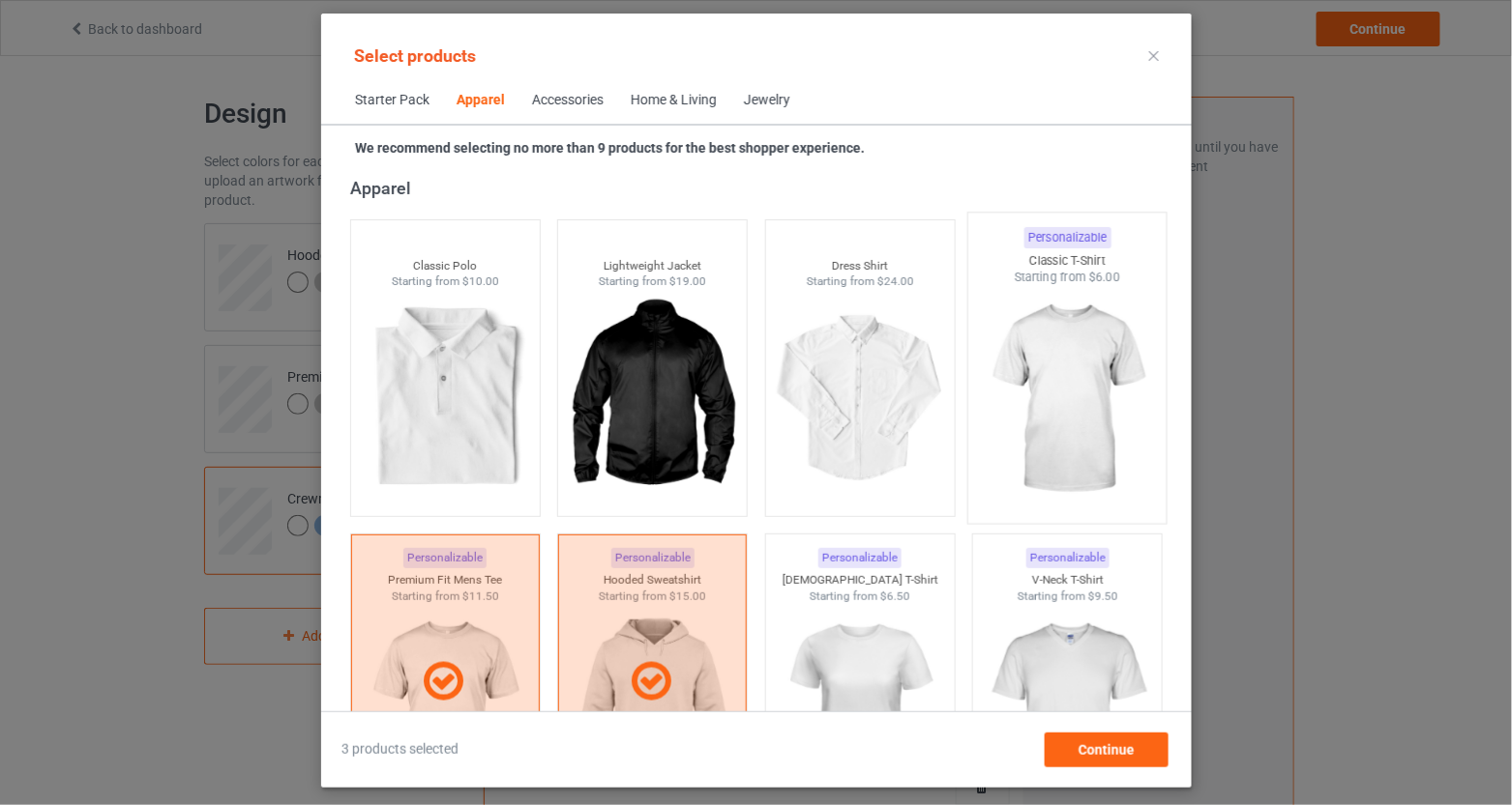
click at [1043, 366] on img at bounding box center [1067, 400] width 181 height 227
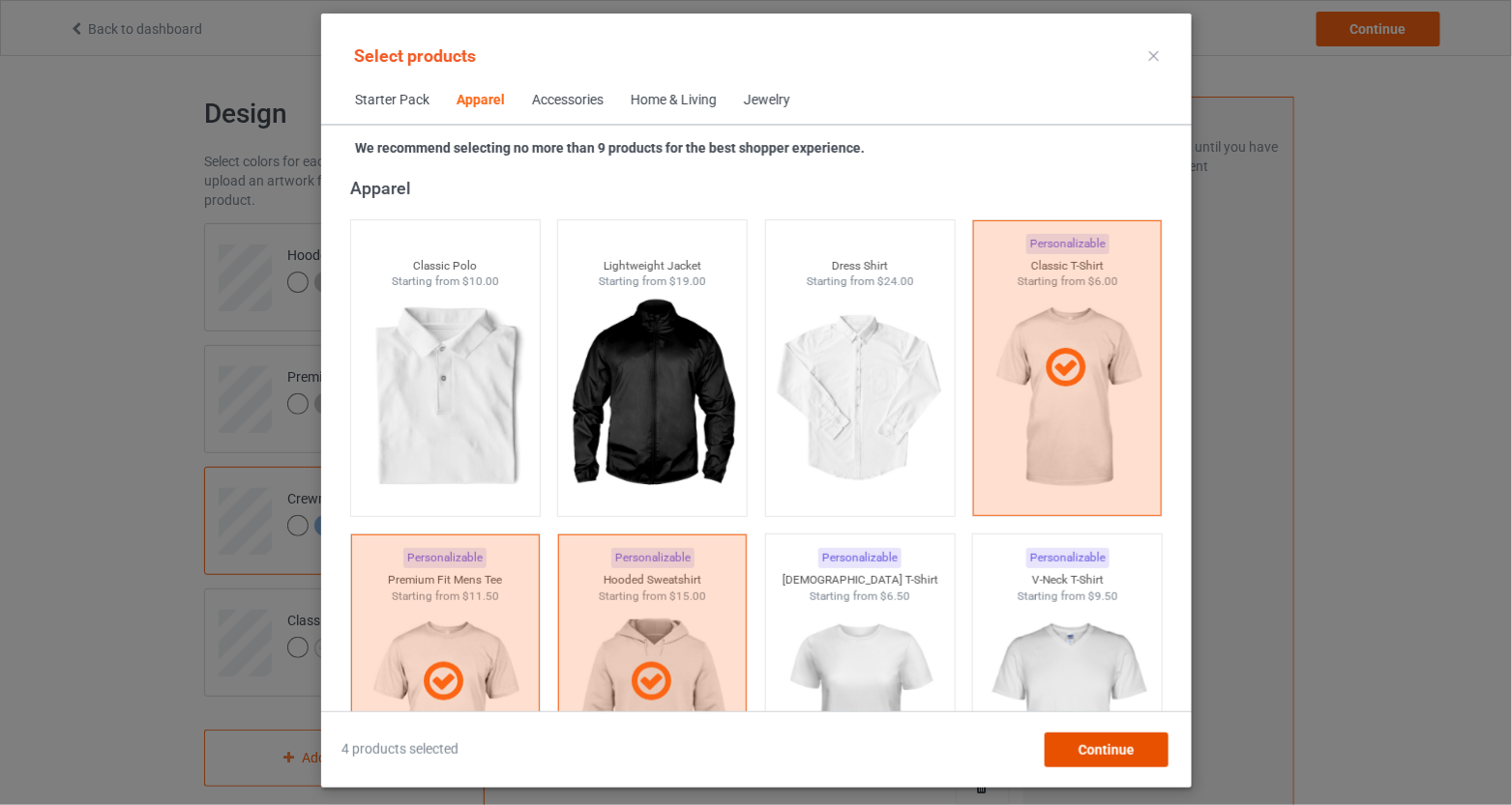
click at [1111, 739] on div "Continue" at bounding box center [1106, 751] width 124 height 35
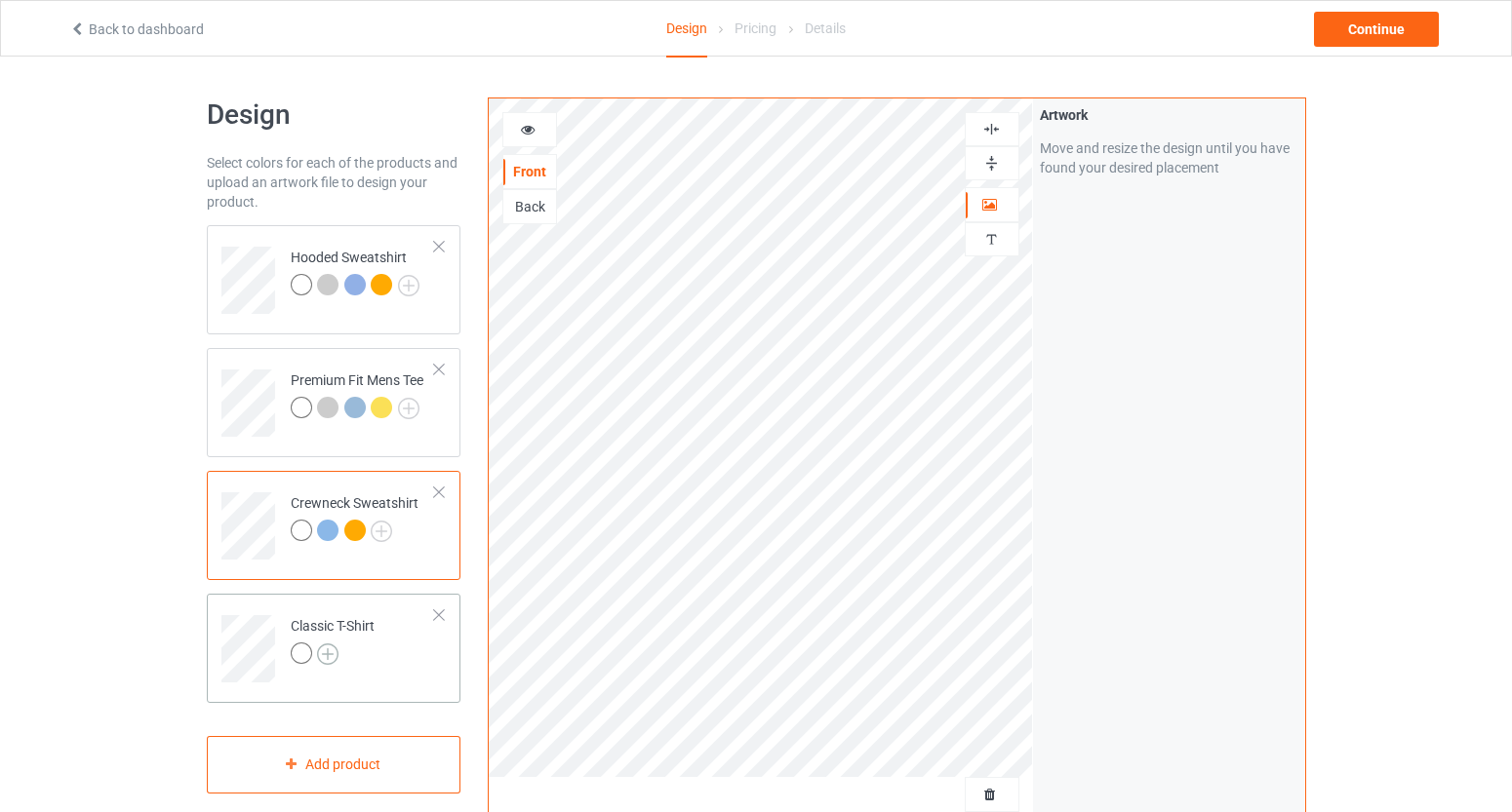
click at [319, 655] on img at bounding box center [328, 654] width 22 height 22
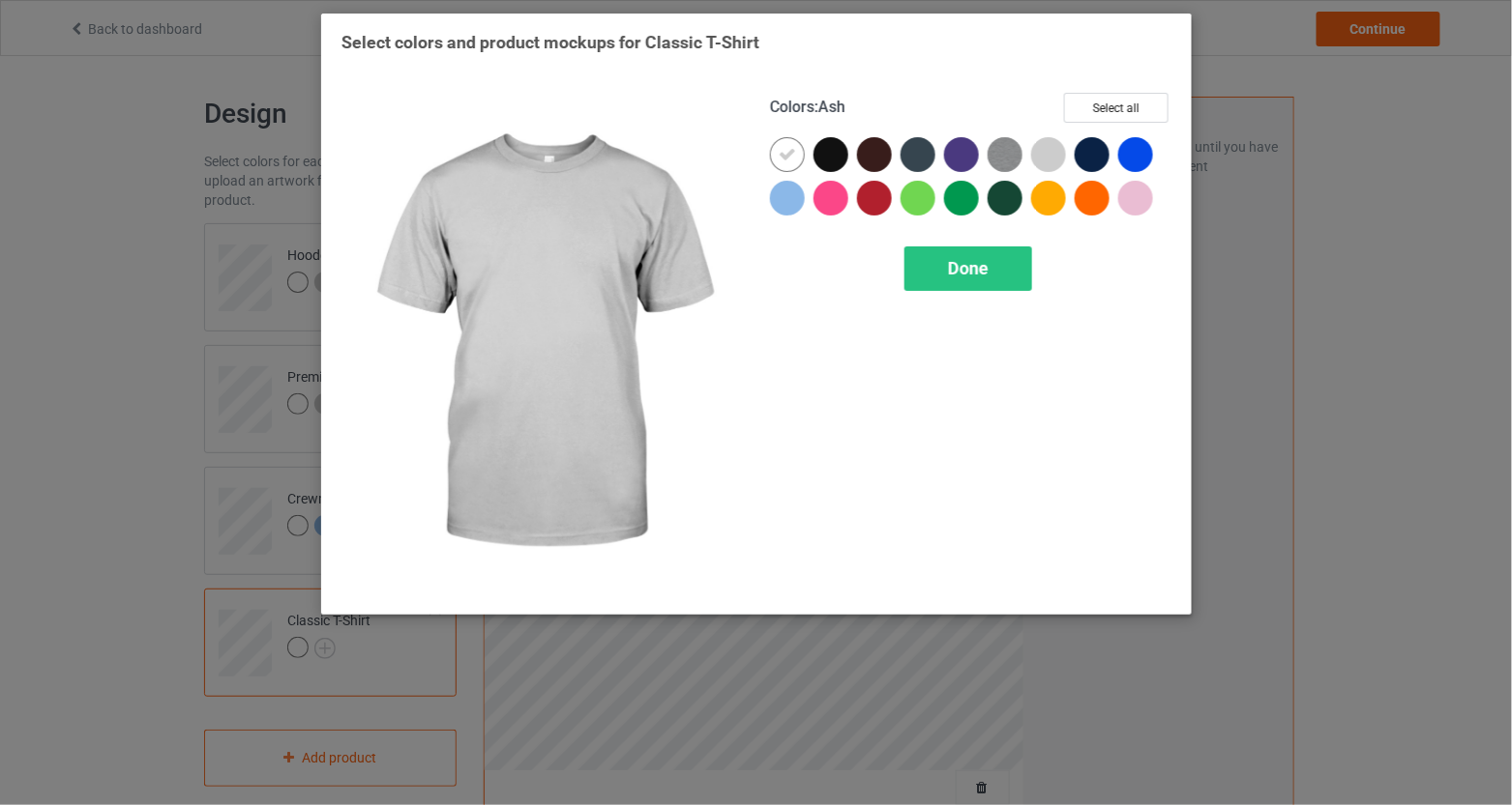
click at [1056, 157] on div at bounding box center [1049, 155] width 35 height 35
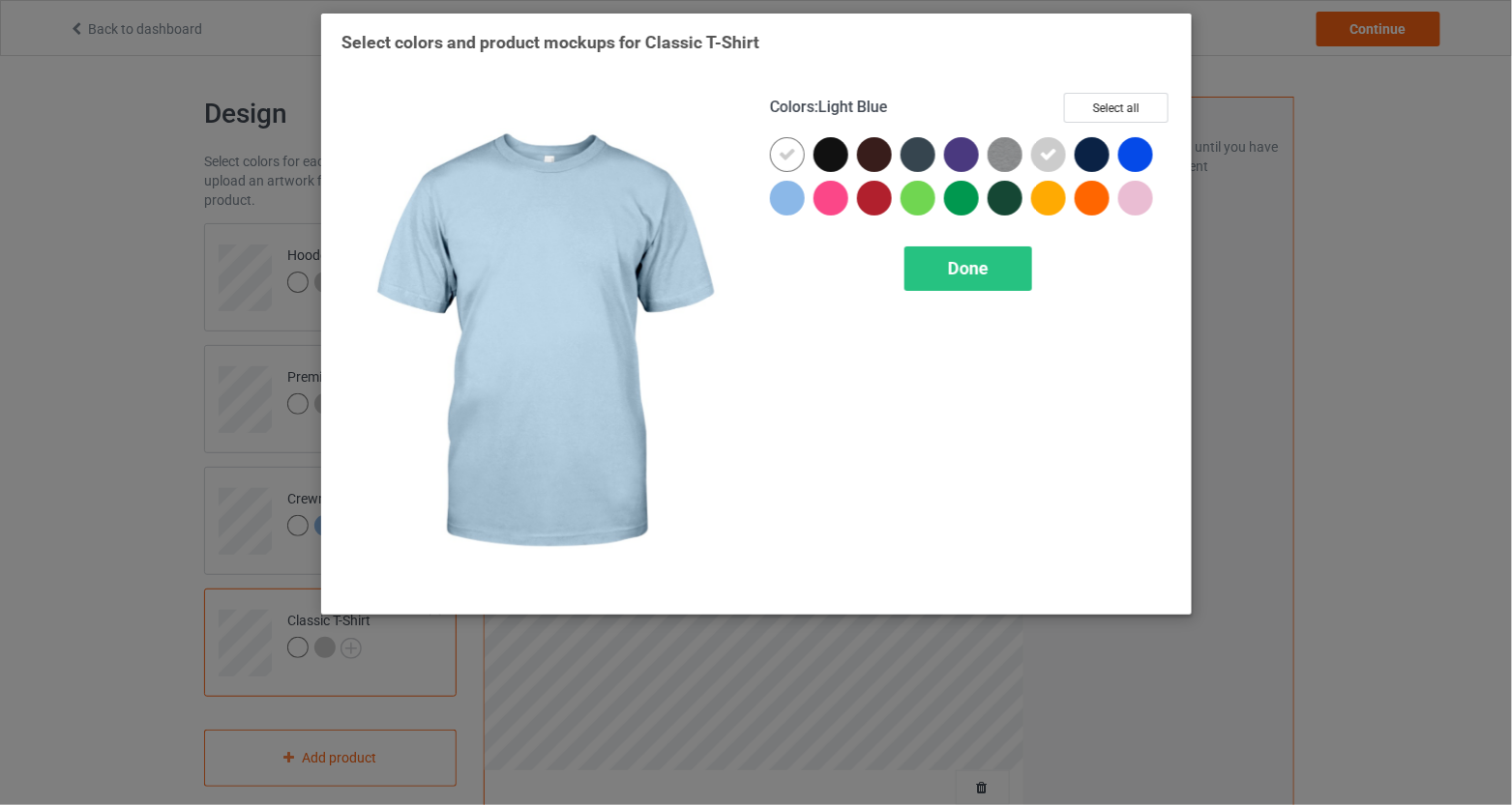
drag, startPoint x: 783, startPoint y: 201, endPoint x: 1058, endPoint y: 201, distance: 275.0
click at [784, 201] on div at bounding box center [788, 198] width 35 height 35
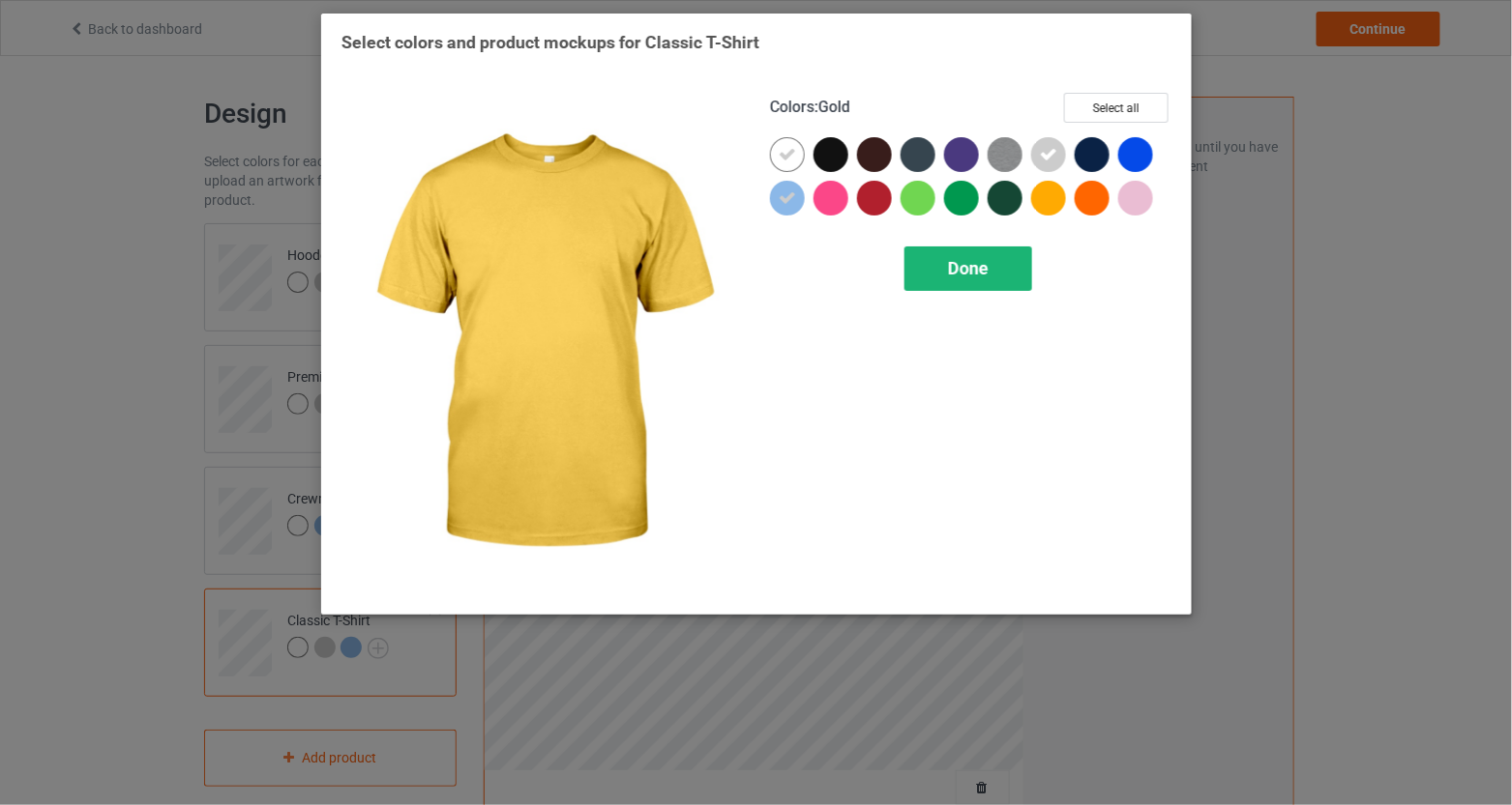
click at [993, 257] on div "Done" at bounding box center [969, 269] width 128 height 45
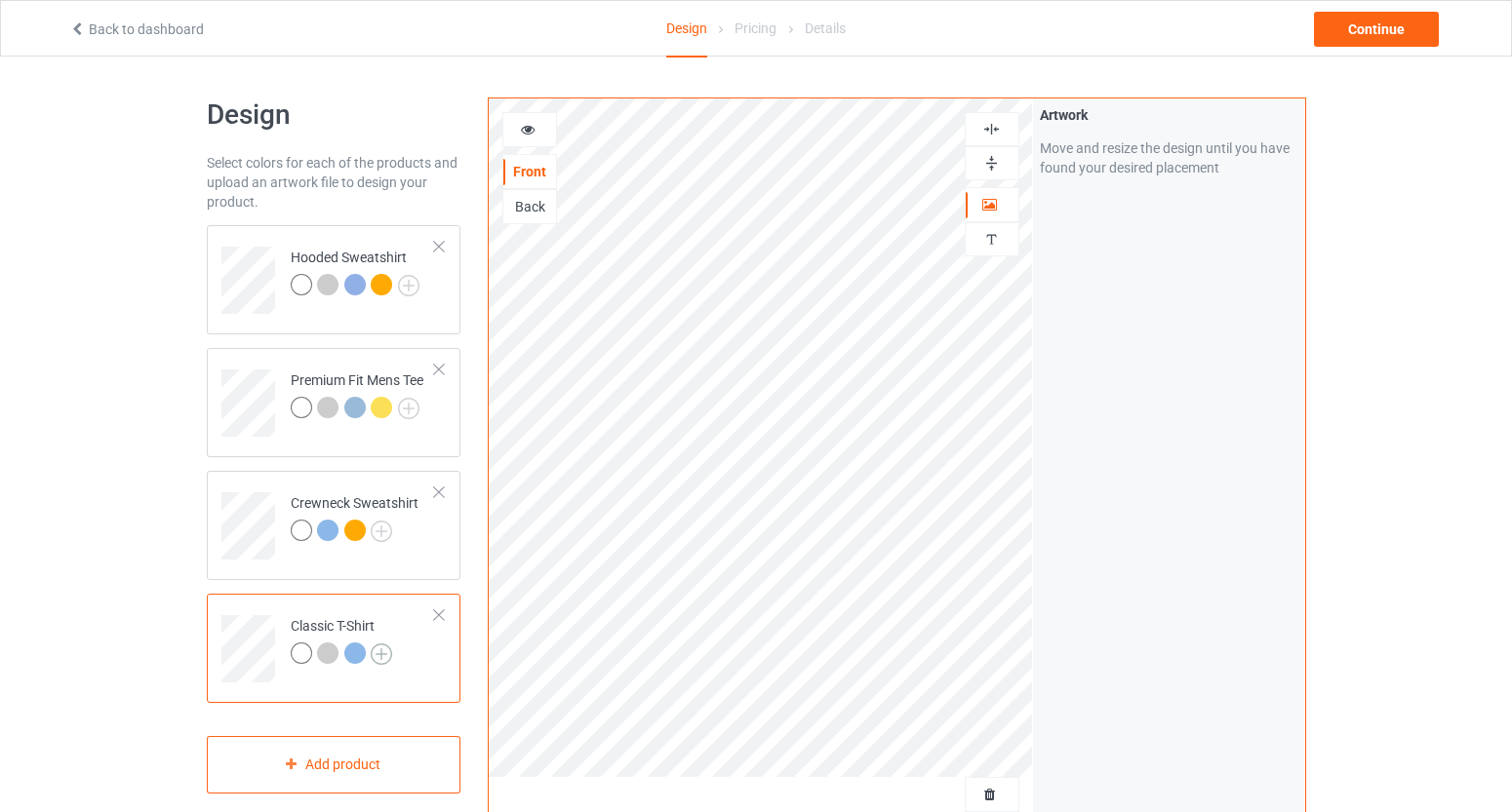
click at [384, 654] on img at bounding box center [382, 654] width 22 height 22
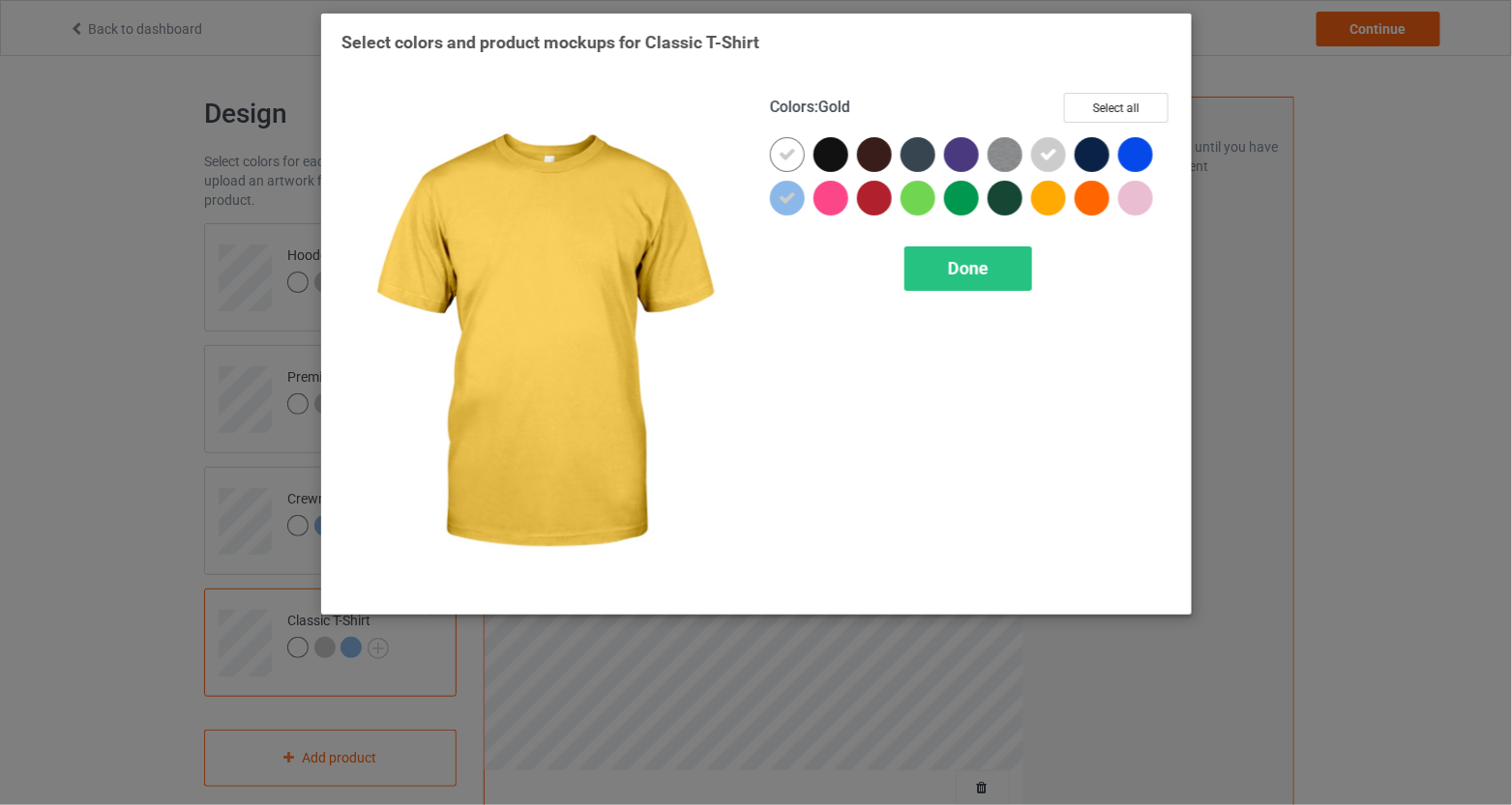
click at [1046, 207] on div at bounding box center [1049, 198] width 35 height 35
click at [990, 266] on div "Done" at bounding box center [969, 269] width 128 height 45
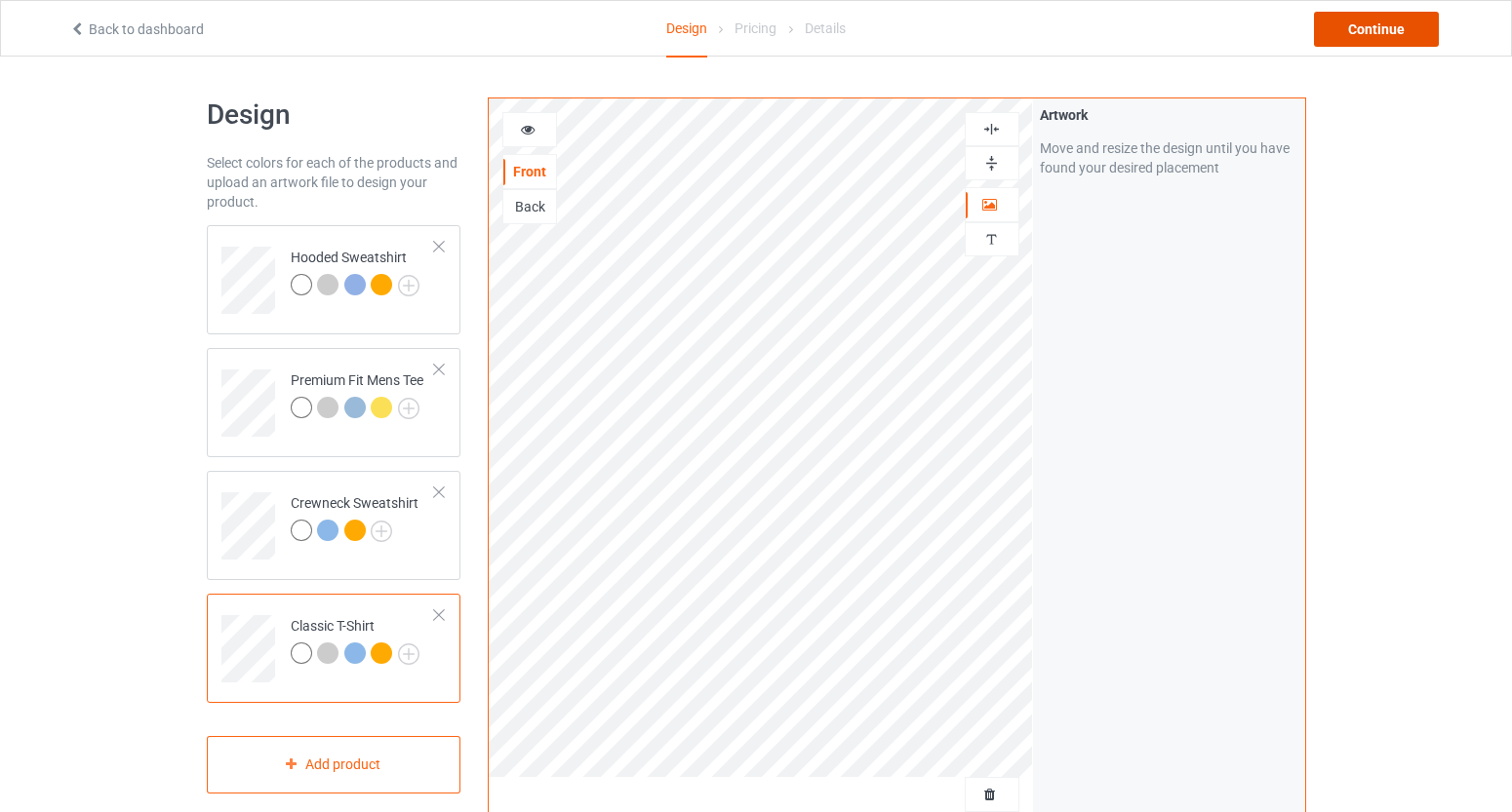
click at [1362, 21] on div "Continue" at bounding box center [1377, 29] width 125 height 35
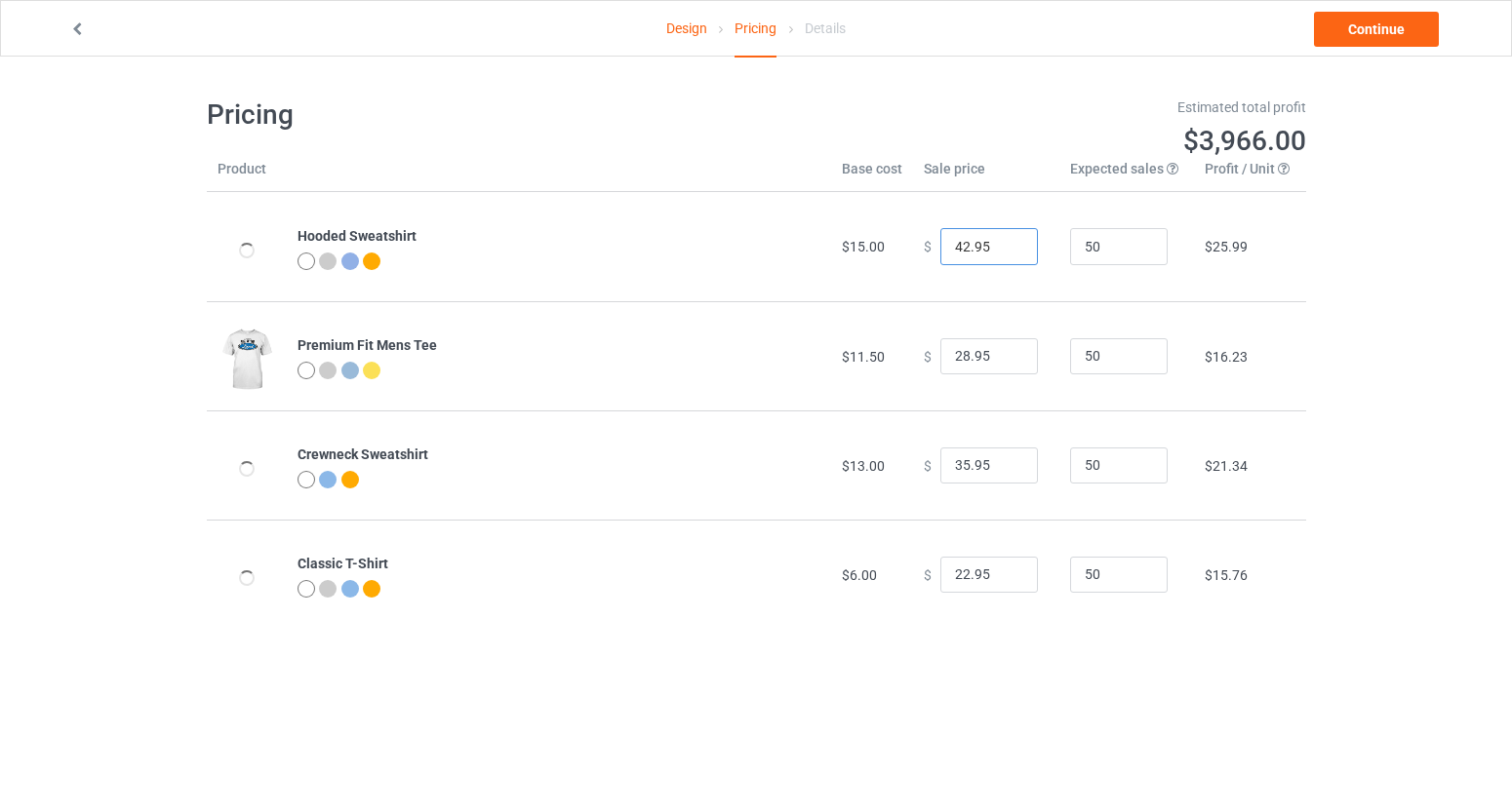
drag, startPoint x: 959, startPoint y: 248, endPoint x: 939, endPoint y: 253, distance: 20.6
click at [940, 253] on input "42.95" at bounding box center [989, 247] width 98 height 37
type input "38.95"
click at [958, 353] on input "28.95" at bounding box center [989, 357] width 98 height 37
type input "23.95"
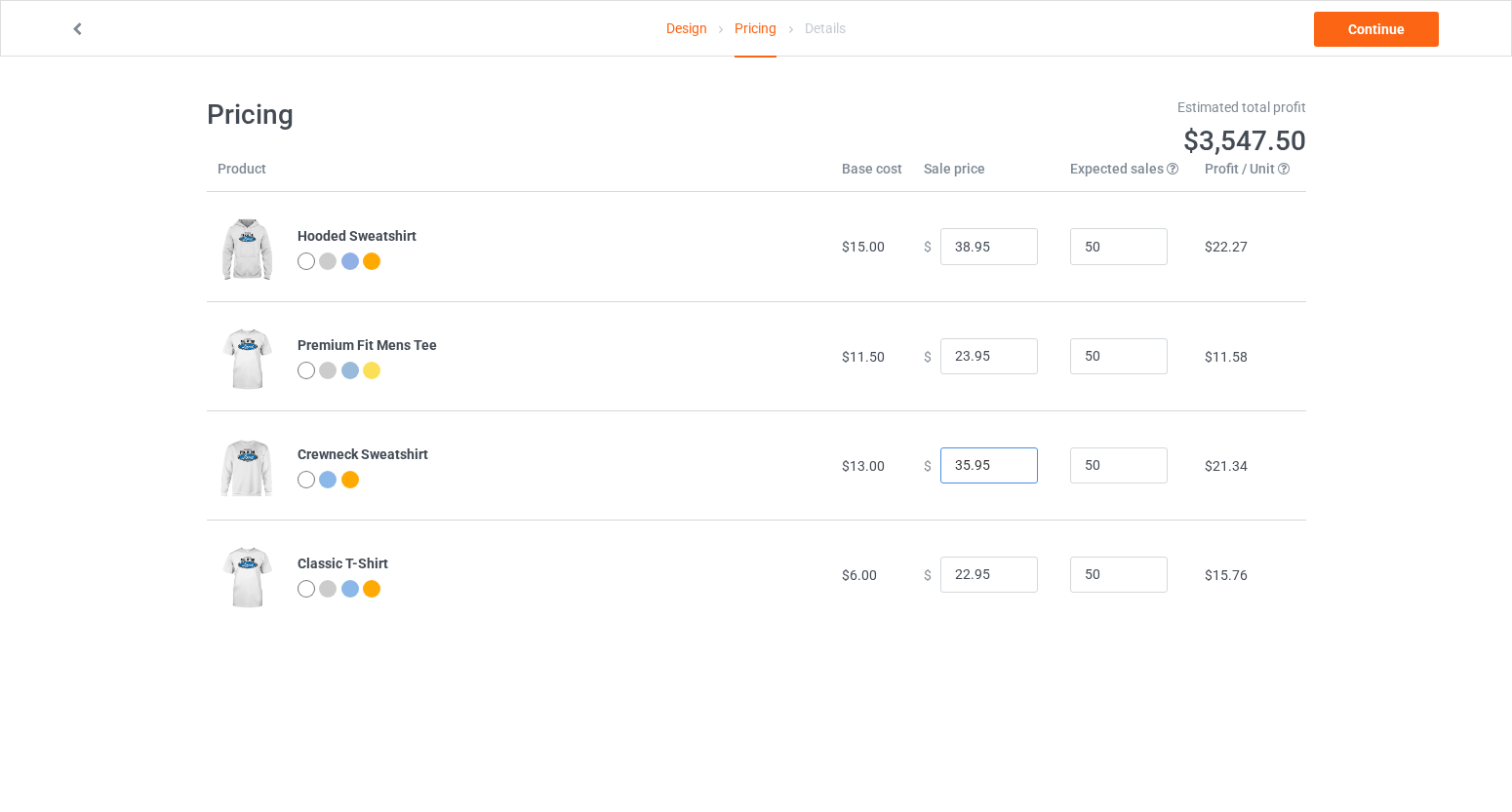
click at [958, 463] on input "35.95" at bounding box center [989, 467] width 98 height 37
type input "32.95"
drag, startPoint x: 948, startPoint y: 577, endPoint x: 959, endPoint y: 575, distance: 11.2
click at [959, 575] on input "22.95" at bounding box center [989, 575] width 98 height 37
type input "19.95"
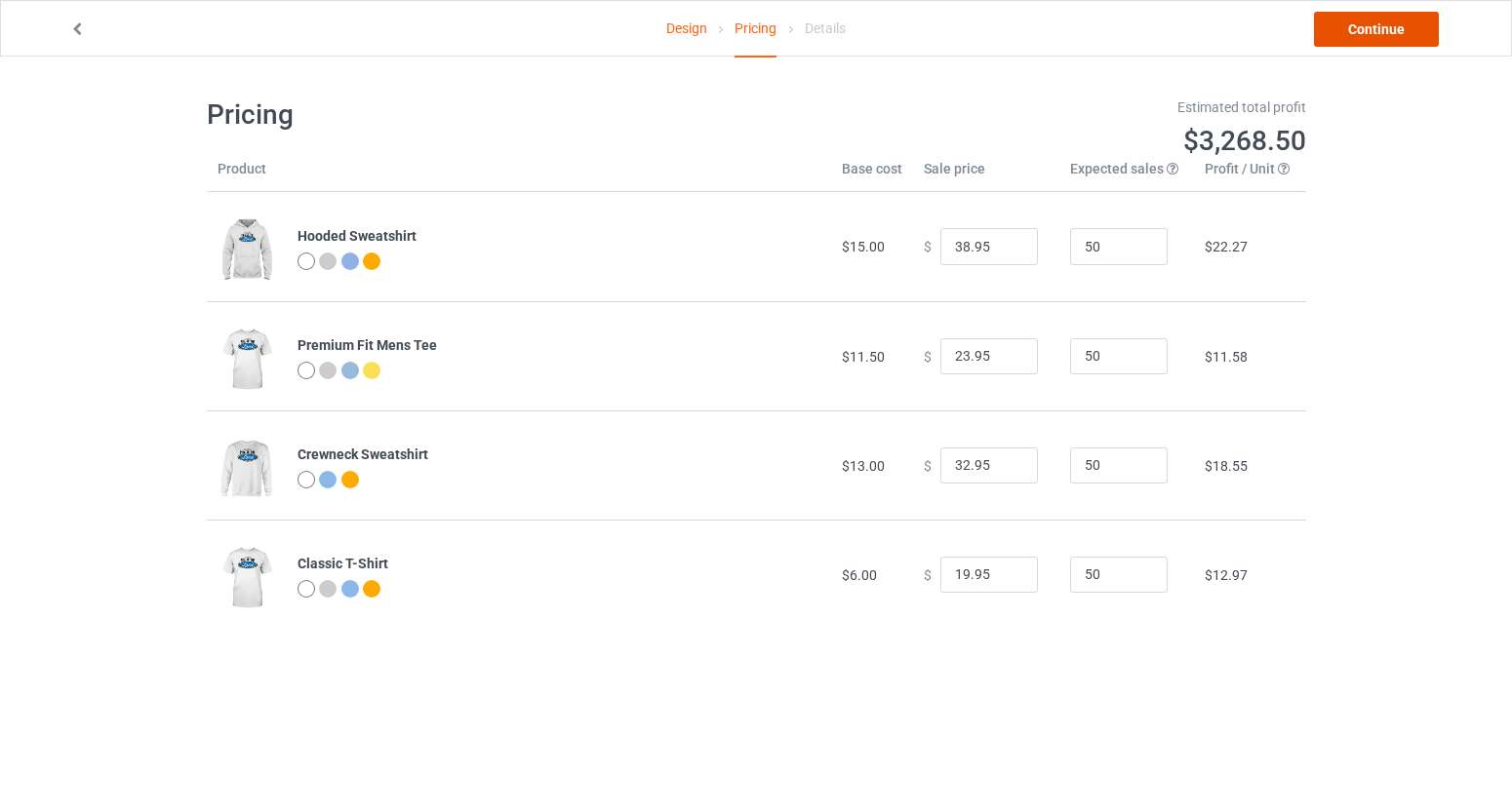
click at [1374, 34] on link "Continue" at bounding box center [1377, 29] width 125 height 35
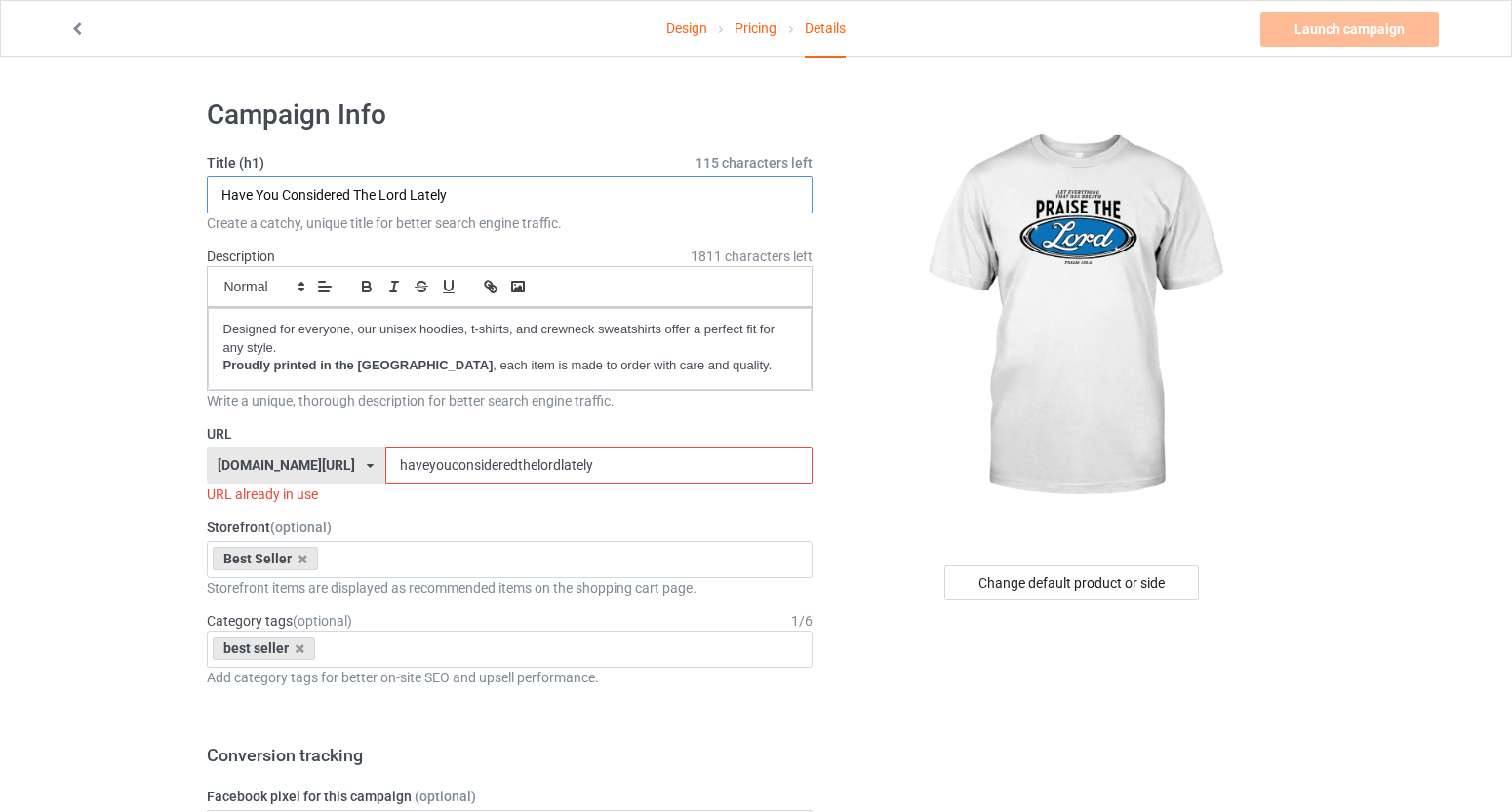
drag, startPoint x: 476, startPoint y: 198, endPoint x: 219, endPoint y: 188, distance: 257.2
click at [219, 188] on input "Have You Considered The Lord Lately" at bounding box center [510, 195] width 607 height 37
drag, startPoint x: 351, startPoint y: 178, endPoint x: 363, endPoint y: 190, distance: 17.0
click at [363, 190] on input "Praise The Lord" at bounding box center [510, 195] width 607 height 37
type input "Praise The Lord"
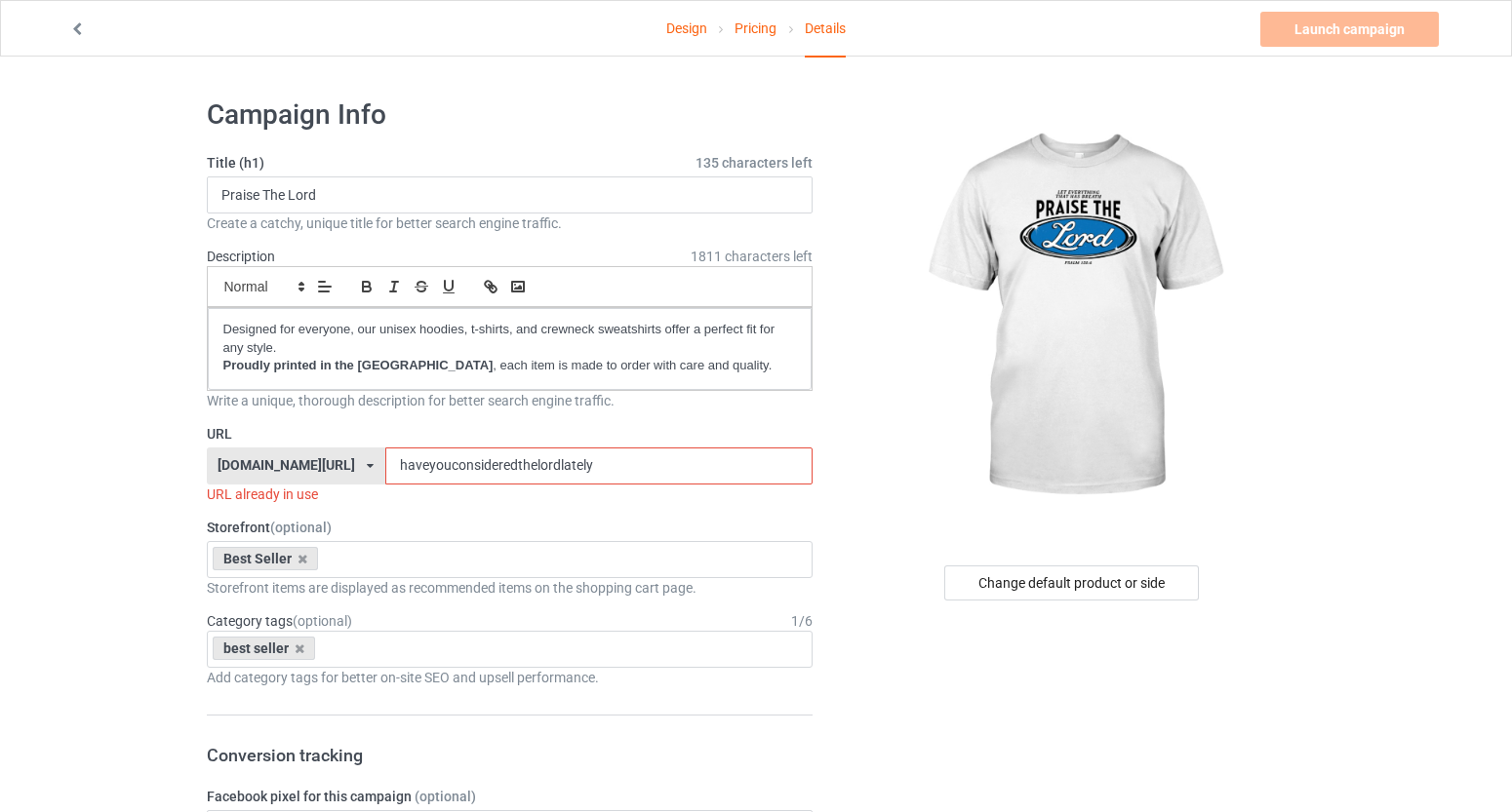
drag, startPoint x: 687, startPoint y: 470, endPoint x: 470, endPoint y: 456, distance: 217.5
click at [470, 456] on input "haveyouconsideredthelordlately" at bounding box center [599, 467] width 428 height 37
paste input "Praise The Lord"
click at [509, 464] on input "Praise The Lord" at bounding box center [599, 467] width 428 height 37
click at [535, 467] on input "Praise-The Lord" at bounding box center [599, 467] width 428 height 37
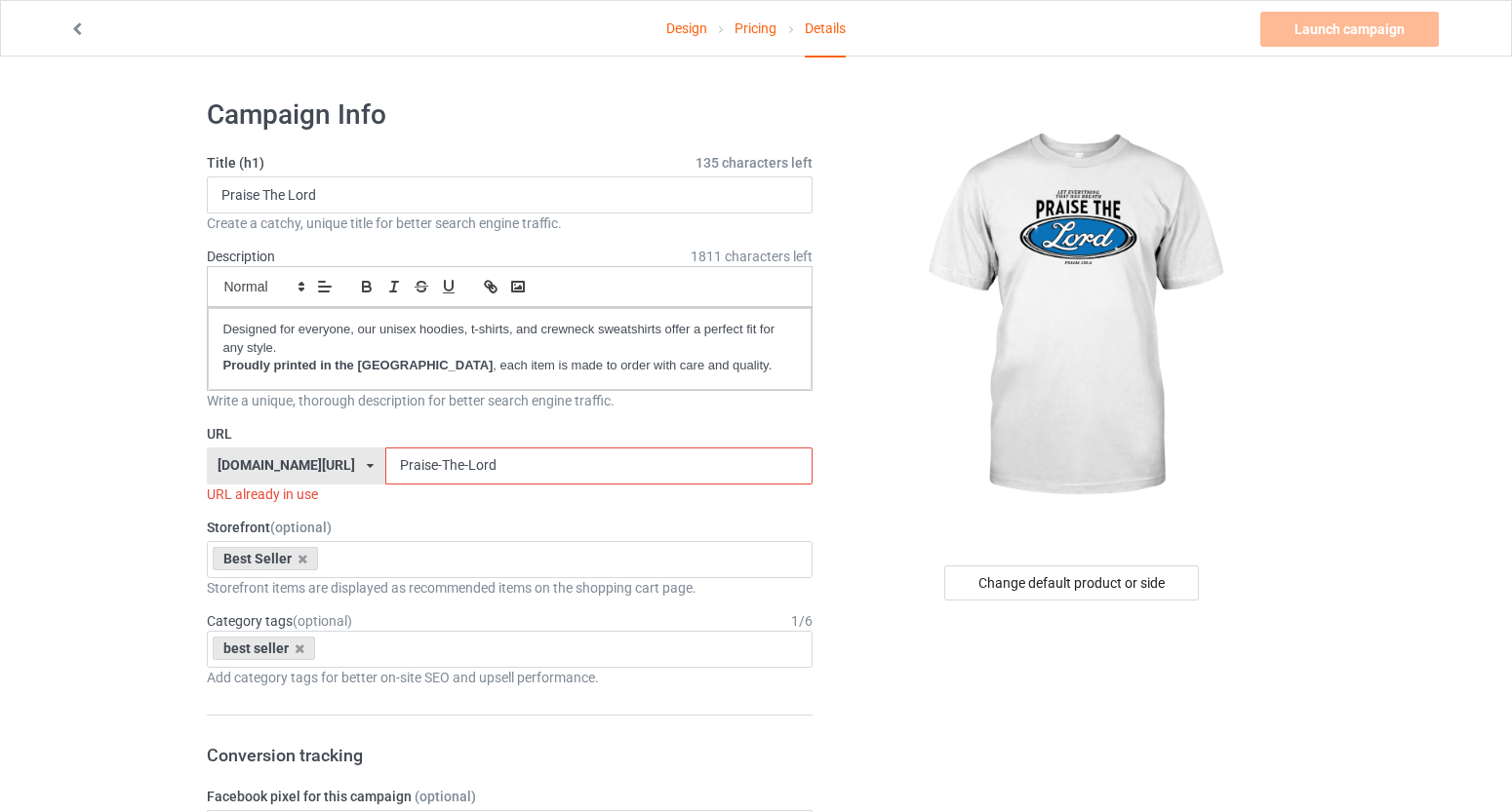
click at [576, 472] on input "Praise-The-Lord" at bounding box center [599, 467] width 428 height 37
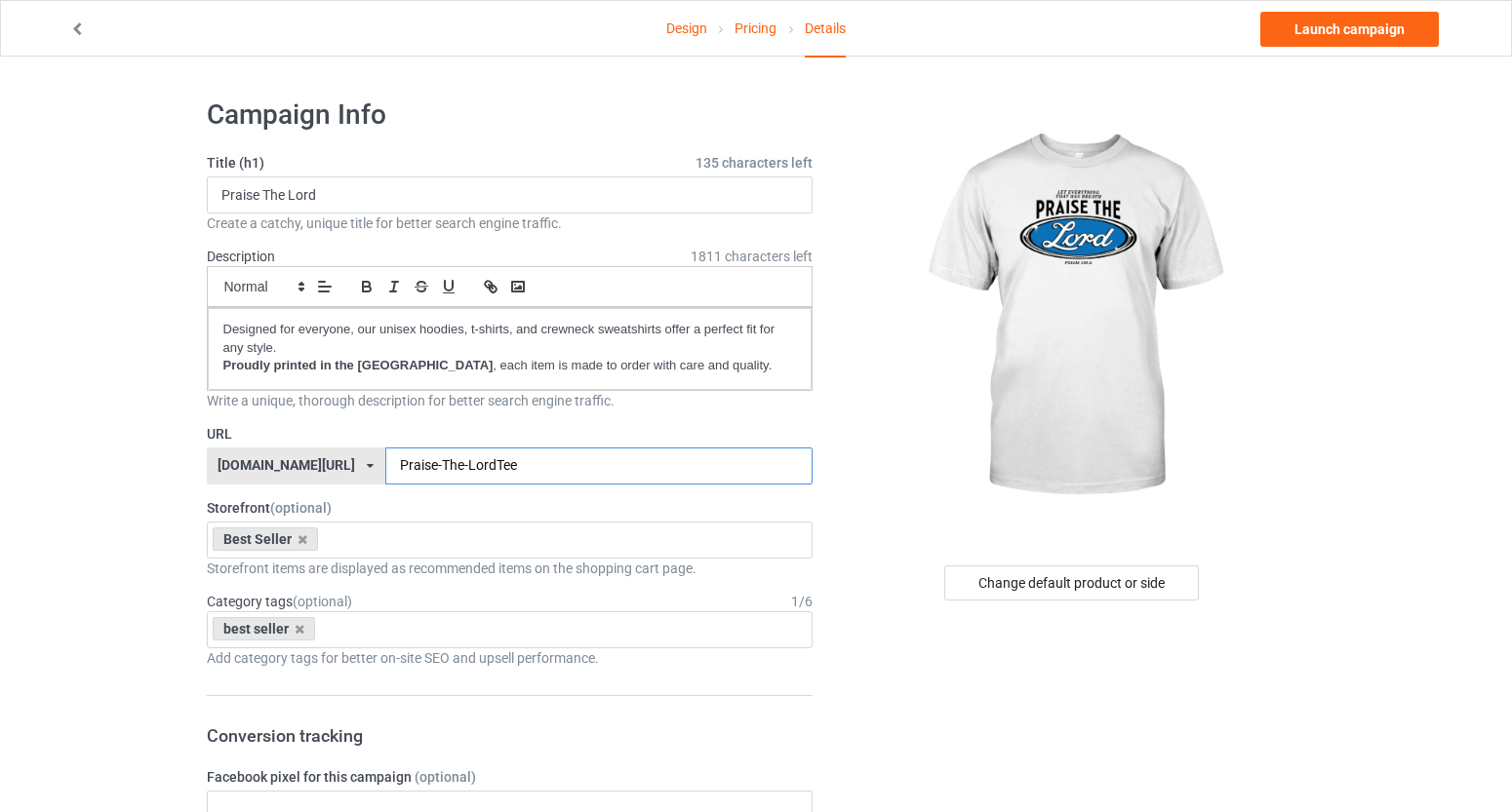
click at [565, 464] on input "Praise-The-LordTee" at bounding box center [599, 467] width 428 height 37
type input "Praise-The-Lord-Tee"
click at [1080, 243] on img at bounding box center [1073, 317] width 351 height 439
click at [699, 30] on link "Design" at bounding box center [687, 28] width 41 height 55
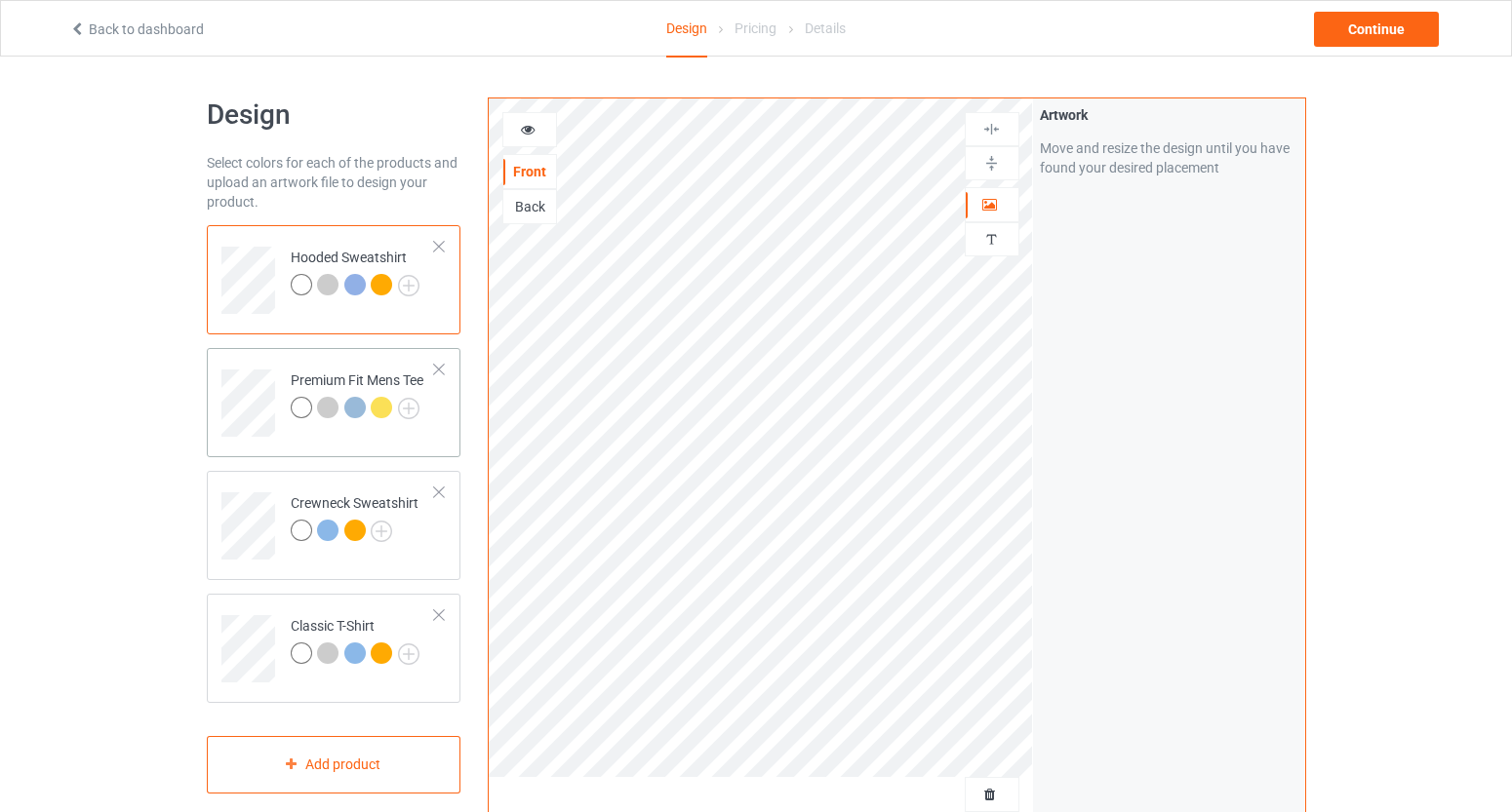
click at [296, 409] on div at bounding box center [301, 408] width 22 height 22
click at [1371, 17] on div "Continue" at bounding box center [1377, 29] width 125 height 35
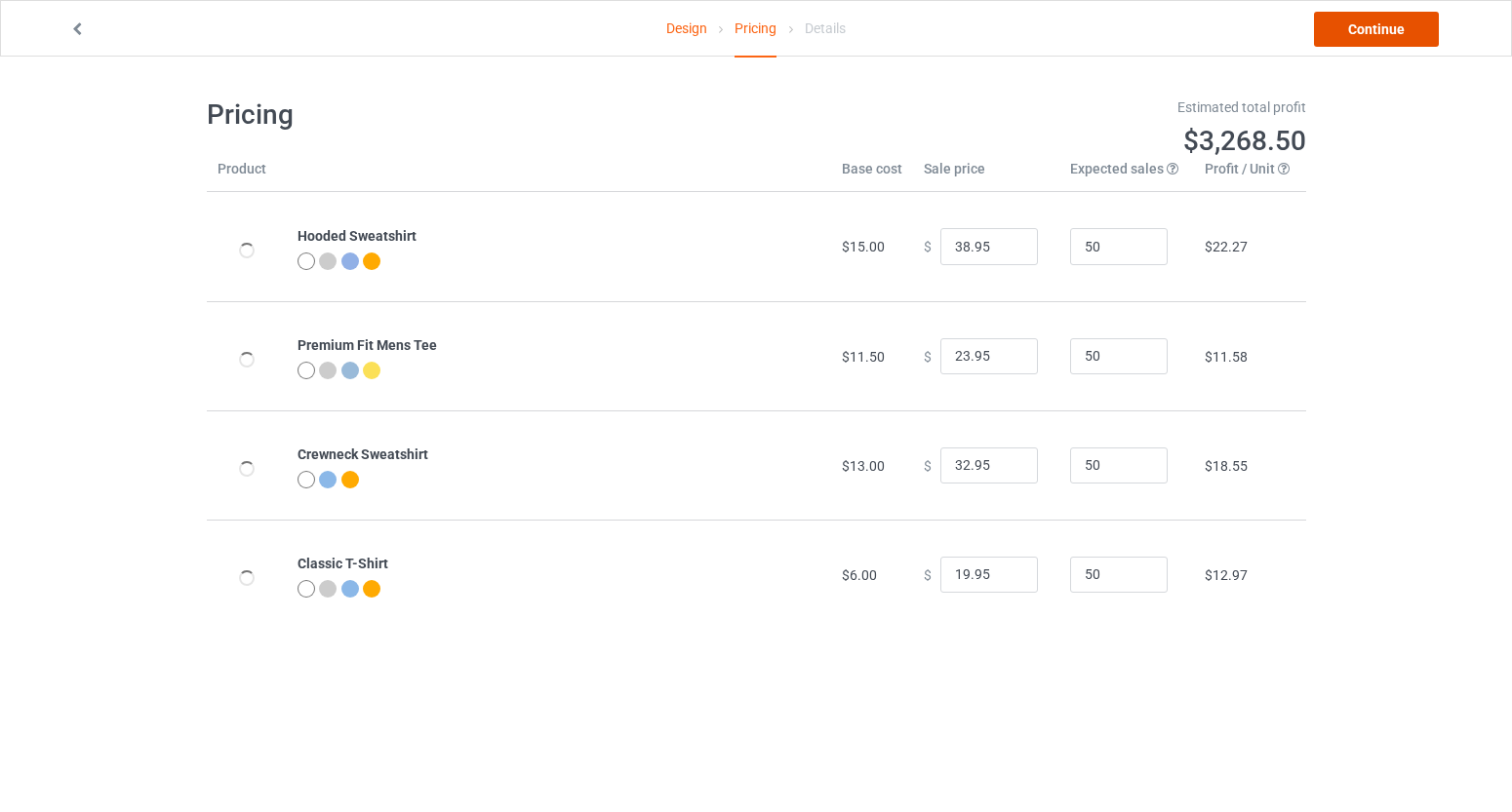
click at [1373, 24] on link "Continue" at bounding box center [1377, 29] width 125 height 35
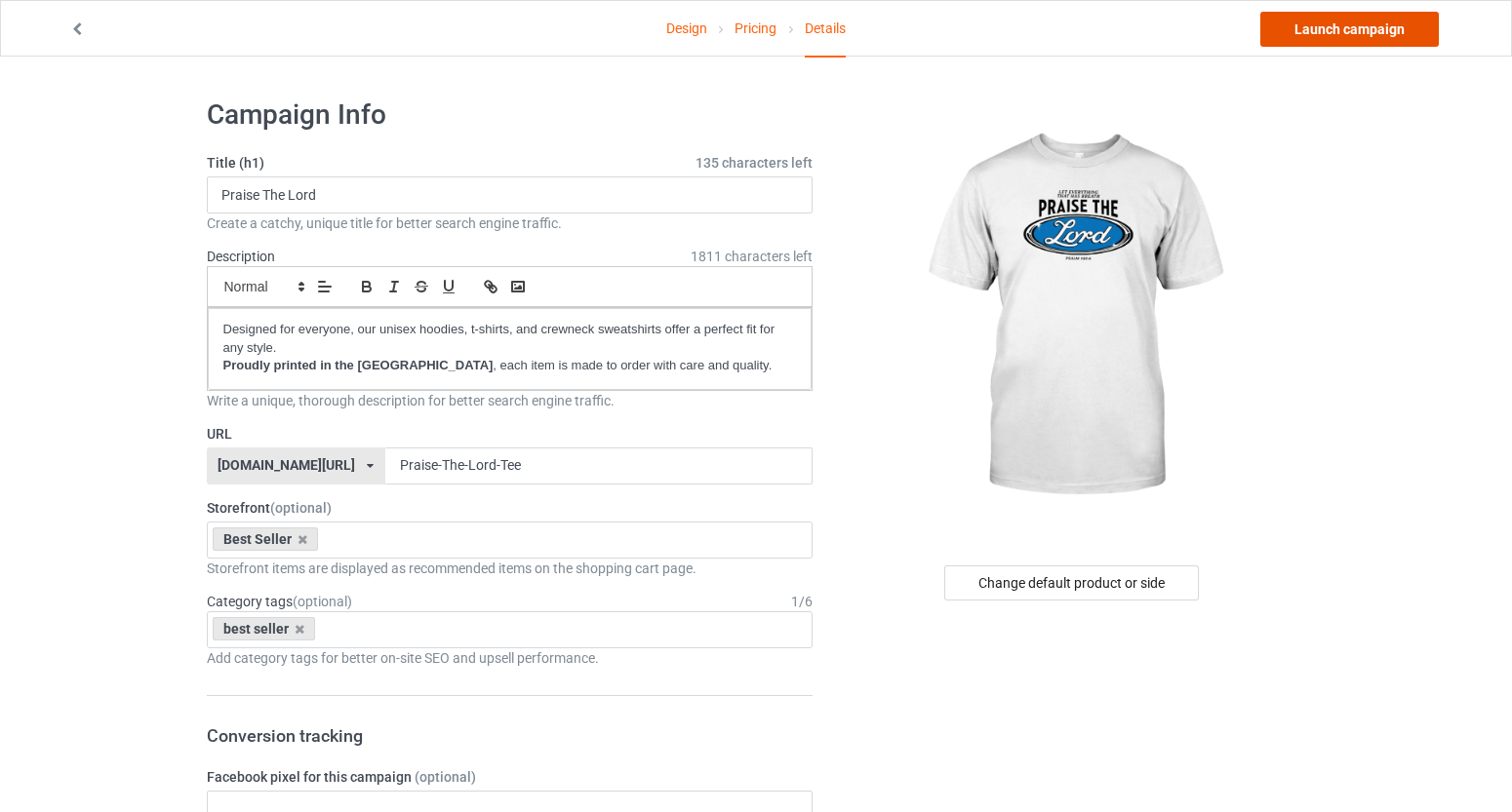
click at [1372, 29] on link "Launch campaign" at bounding box center [1350, 29] width 178 height 35
